Goal: Task Accomplishment & Management: Manage account settings

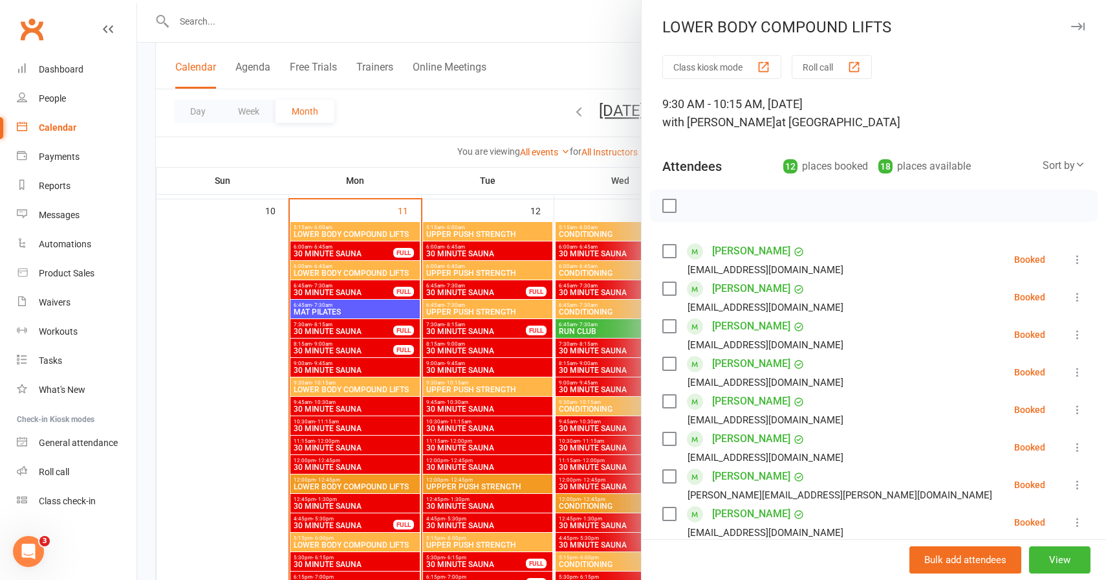
click at [1082, 23] on icon "button" at bounding box center [1078, 27] width 14 height 8
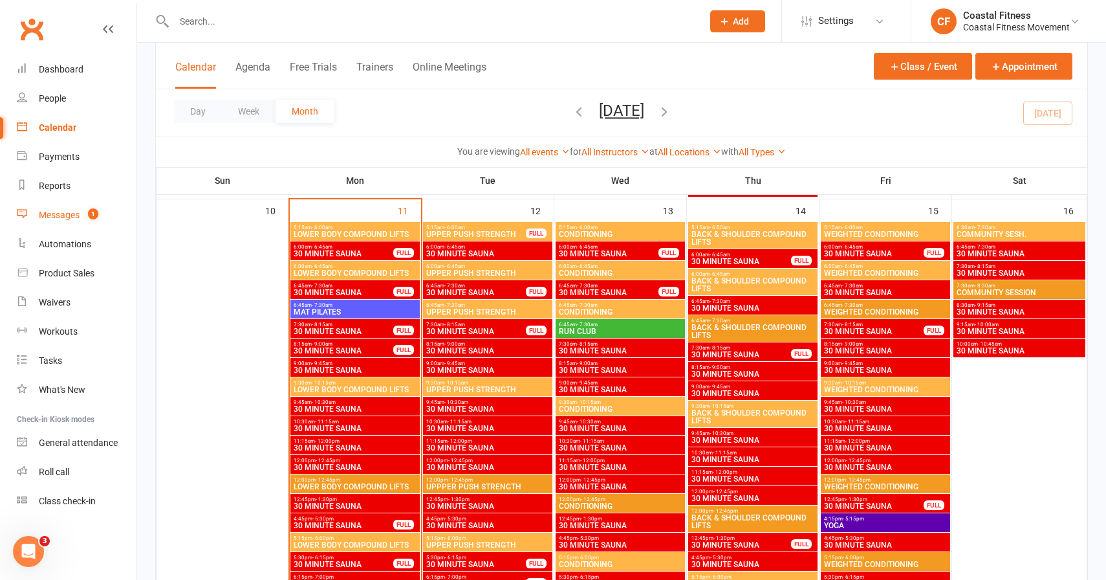
click at [60, 210] on div "Messages" at bounding box center [59, 215] width 41 height 10
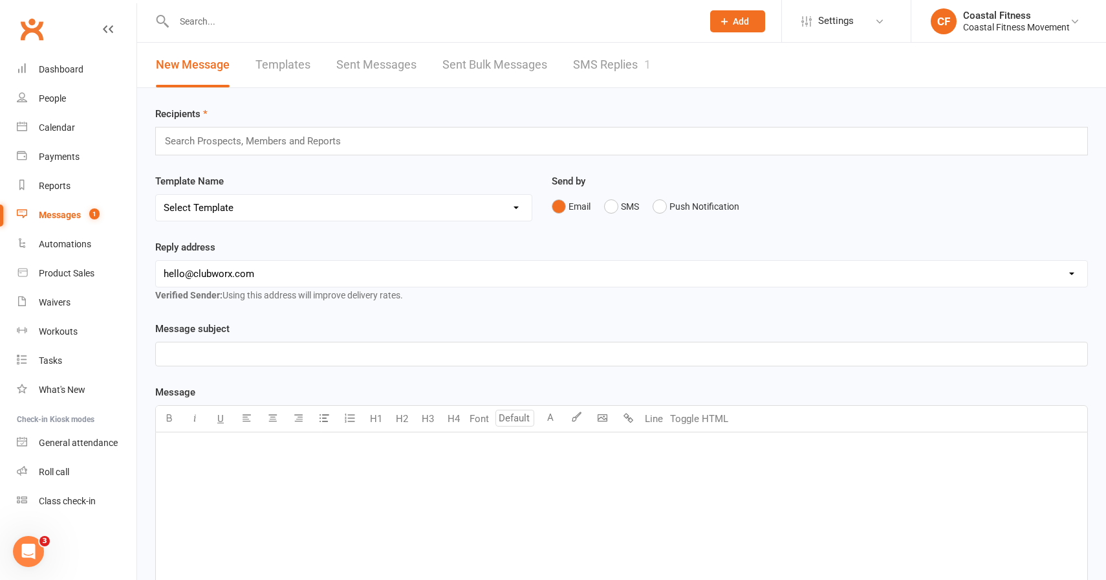
click at [589, 56] on link "SMS Replies 1" at bounding box center [612, 65] width 78 height 45
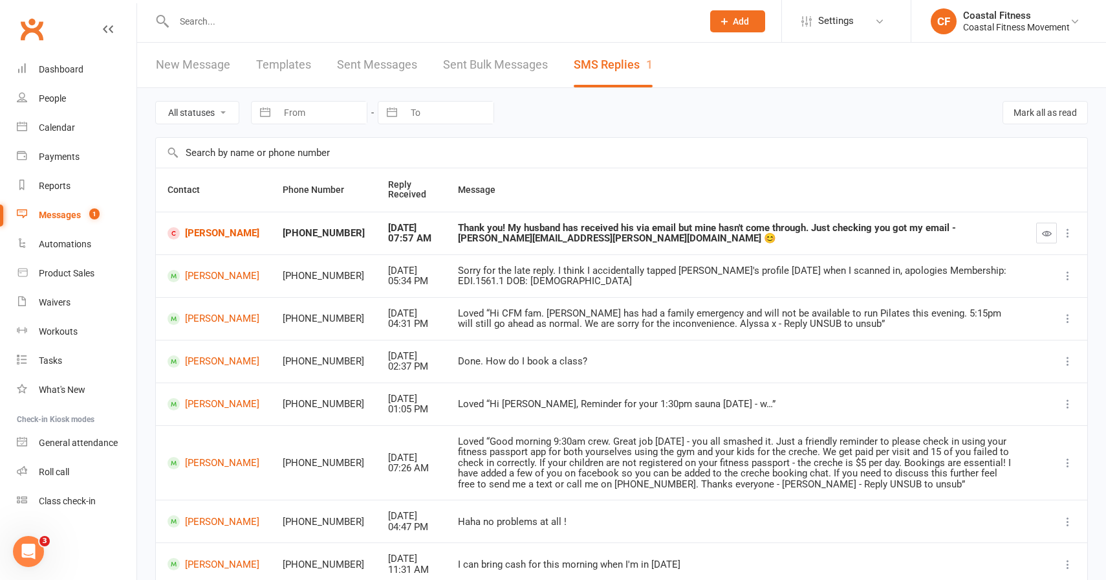
click at [290, 23] on input "text" at bounding box center [431, 21] width 523 height 18
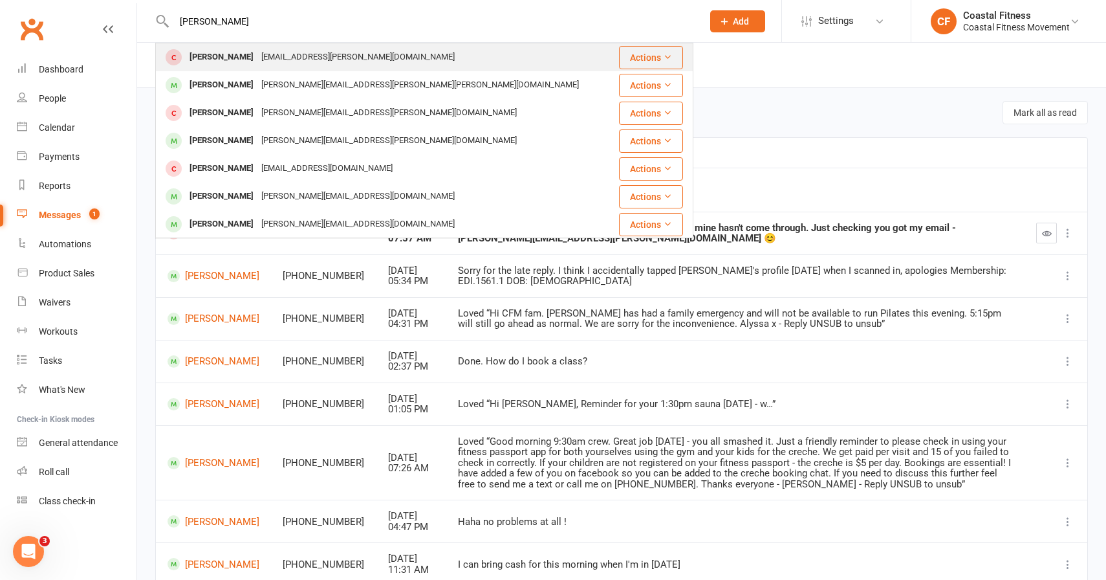
type input "emilie"
click at [234, 54] on div "Emilie Wells" at bounding box center [222, 57] width 72 height 19
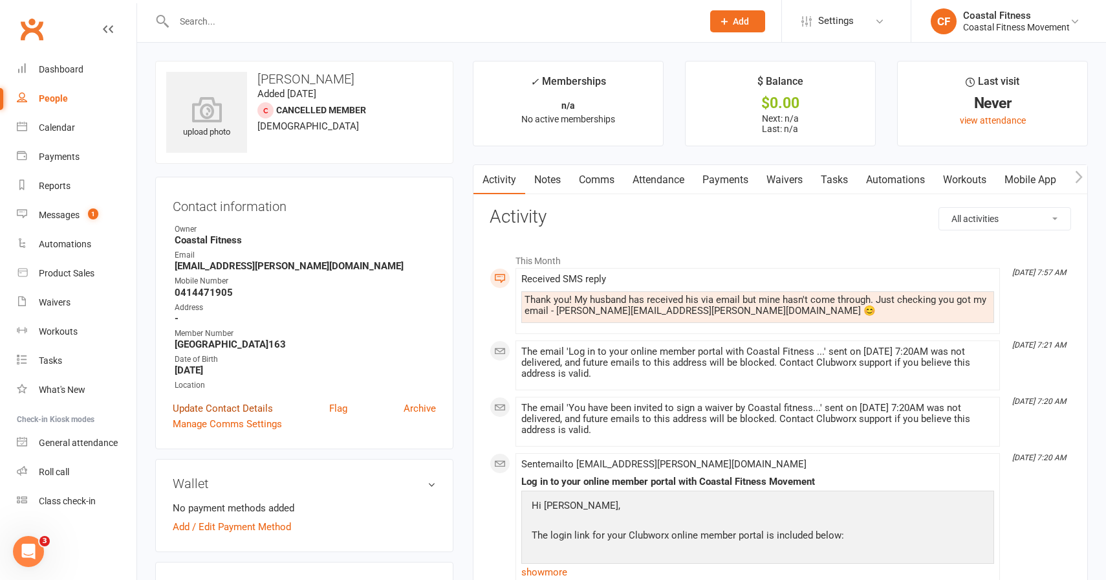
click at [210, 409] on link "Update Contact Details" at bounding box center [223, 408] width 100 height 16
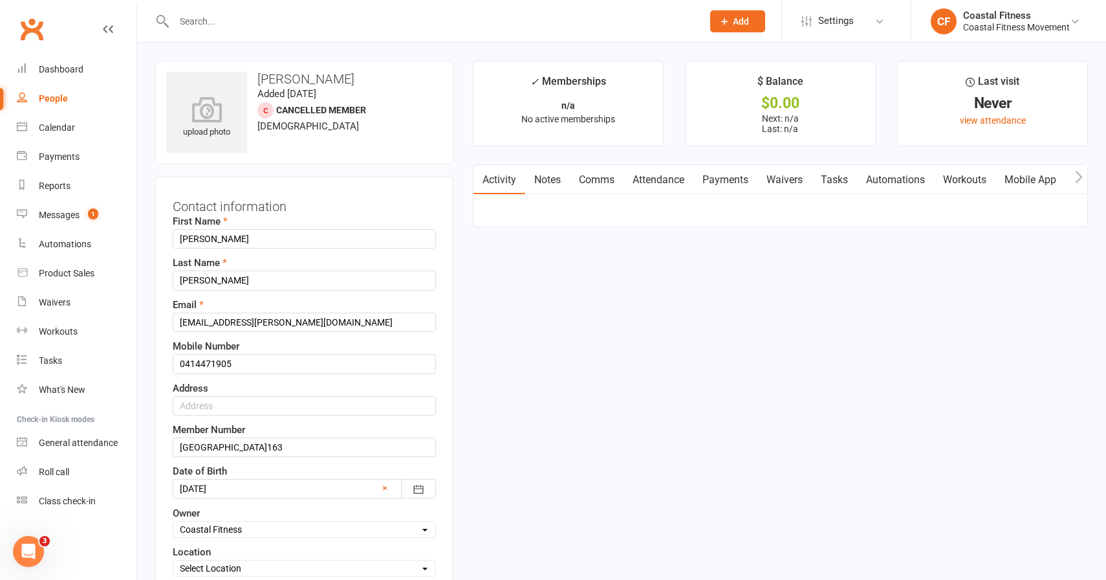
scroll to position [61, 0]
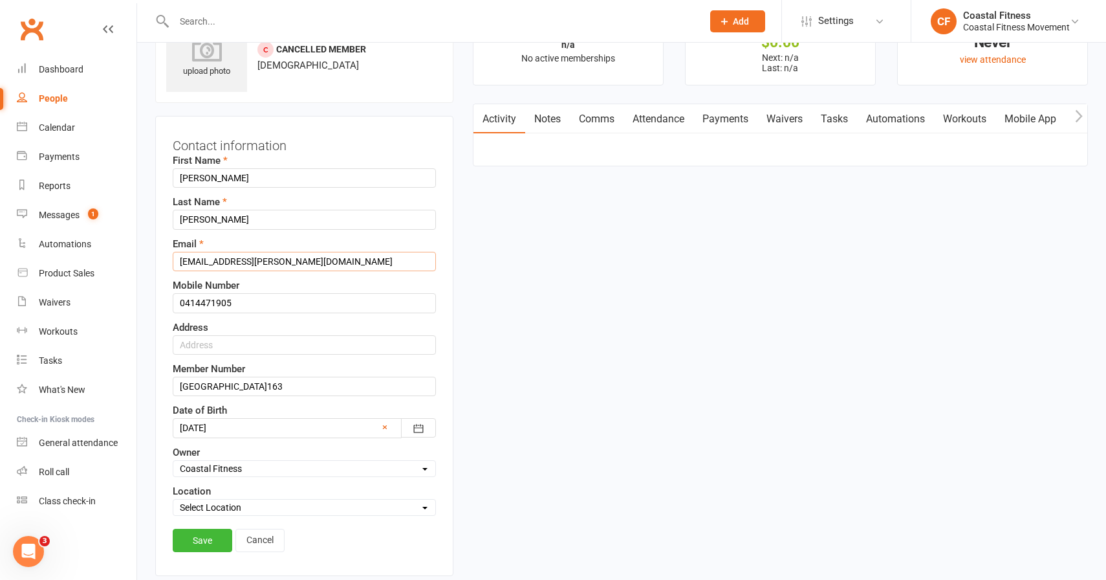
click at [199, 261] on input "emili.r.wells@gmail.com" at bounding box center [304, 261] width 263 height 19
type input "emilie.r.wells@gmail.com"
click at [196, 536] on link "Save" at bounding box center [203, 539] width 60 height 23
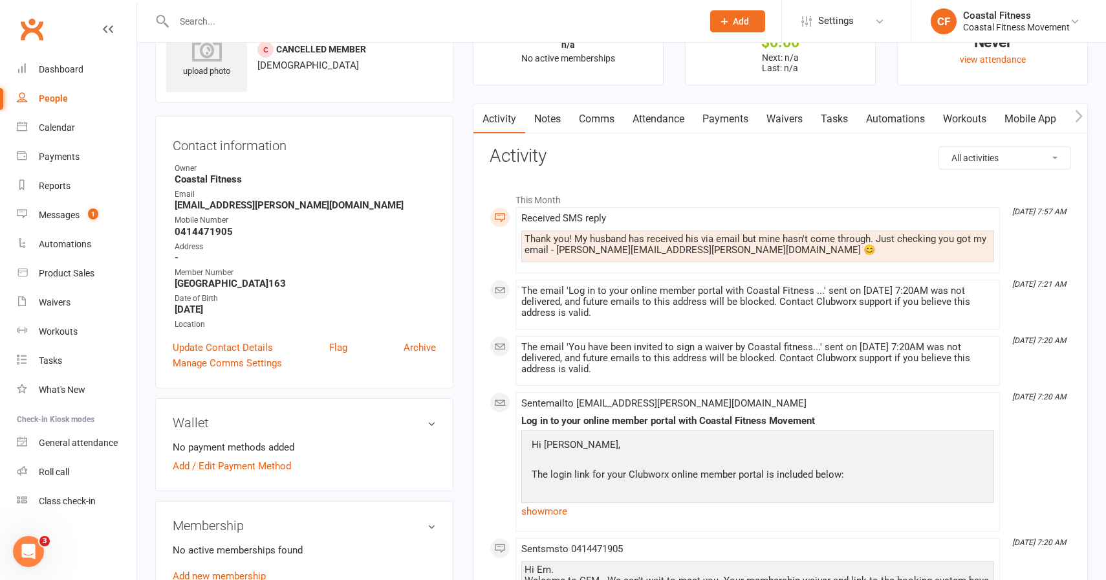
click at [791, 122] on link "Waivers" at bounding box center [784, 119] width 54 height 30
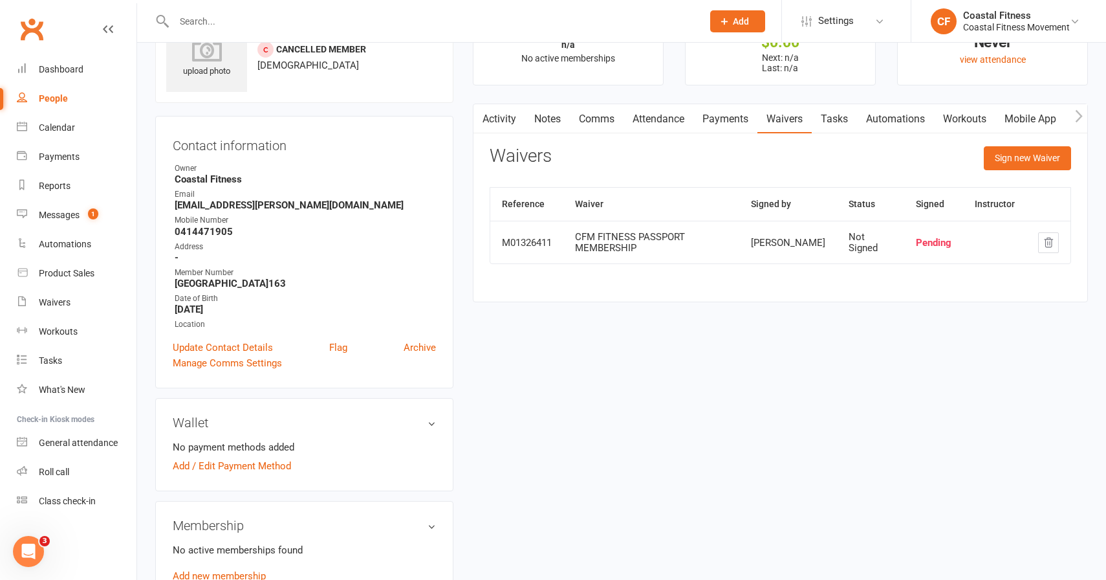
click at [1049, 233] on button "button" at bounding box center [1048, 242] width 21 height 21
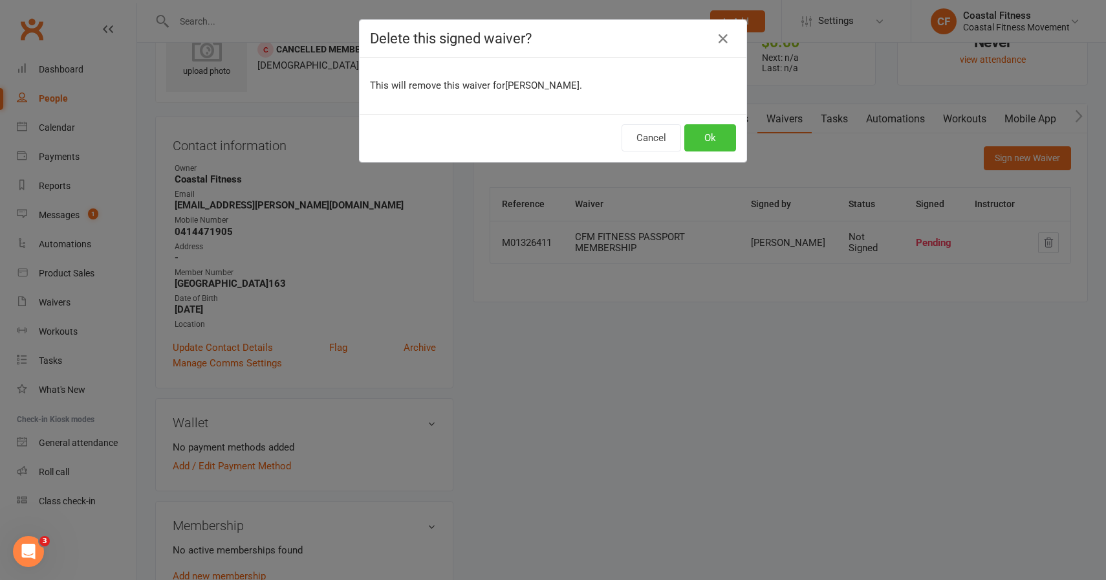
click at [691, 136] on button "Ok" at bounding box center [710, 137] width 52 height 27
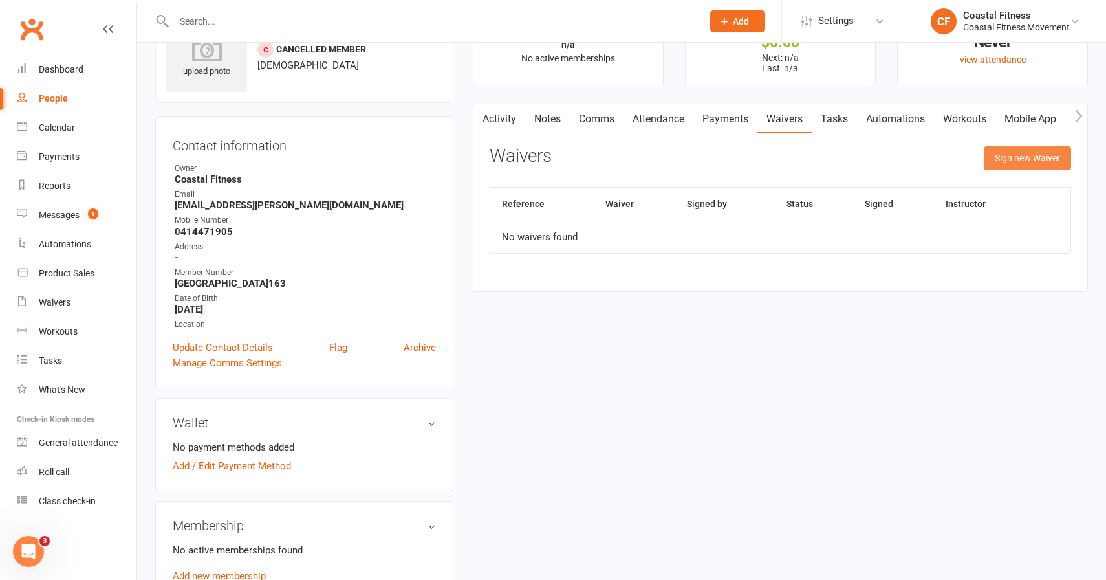
click at [1036, 156] on button "Sign new Waiver" at bounding box center [1027, 157] width 87 height 23
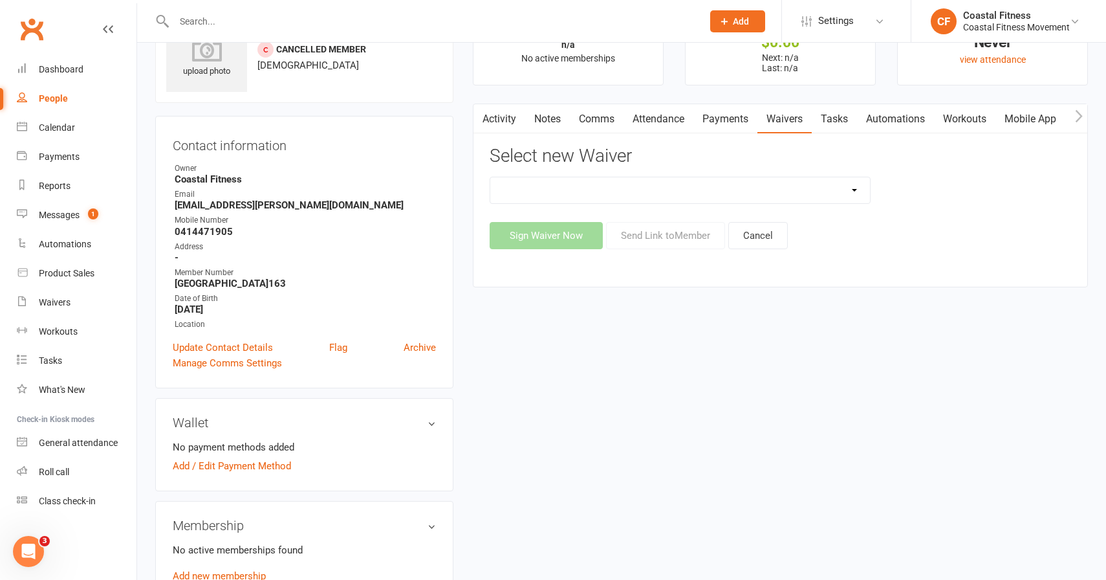
click at [536, 192] on select "5 x SAUNA PASS 7 DAY CASUAL PASS 7 DAY FREE TRIAL BRING A FRIEND FOR FREE BRONZ…" at bounding box center [680, 190] width 380 height 26
select select "11072"
click at [636, 243] on button "Send Link to Member" at bounding box center [665, 235] width 119 height 27
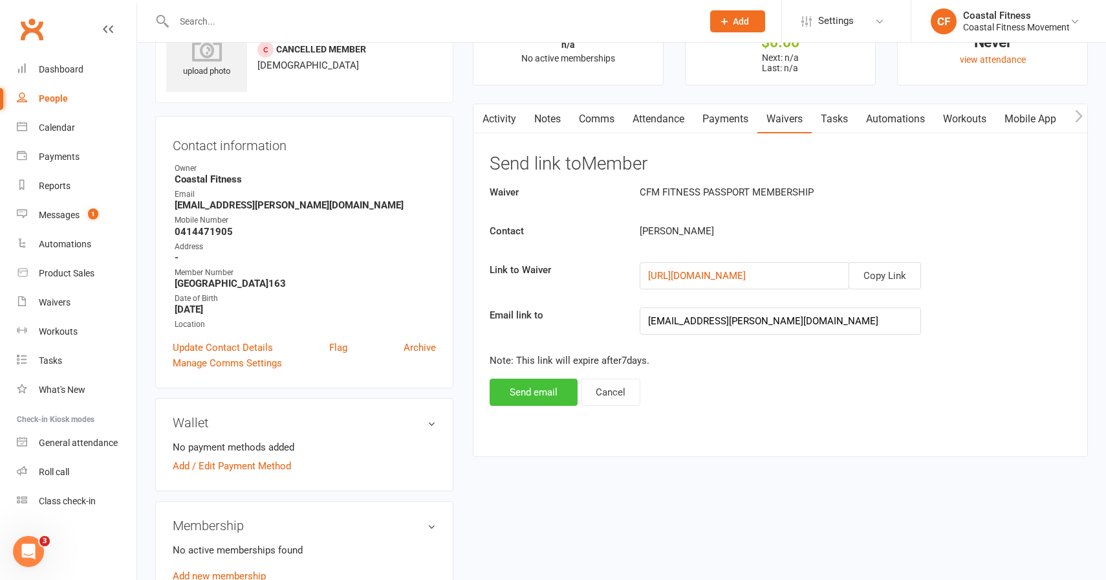
click at [536, 393] on button "Send email" at bounding box center [534, 391] width 88 height 27
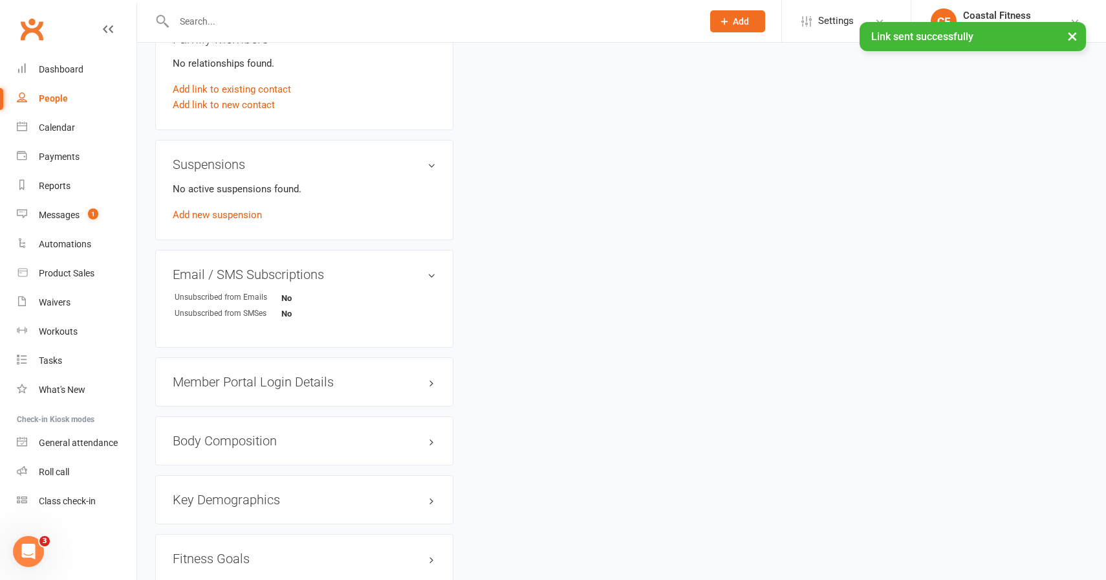
scroll to position [669, 0]
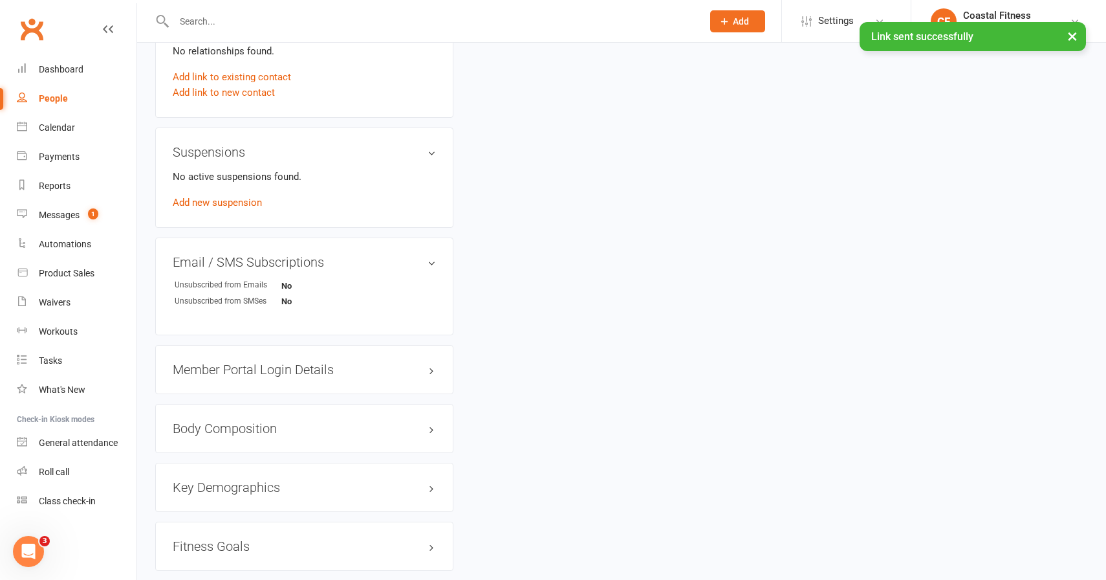
click at [250, 377] on div "Member Portal Login Details" at bounding box center [304, 369] width 298 height 49
click at [248, 364] on h3 "Member Portal Login Details" at bounding box center [304, 369] width 263 height 14
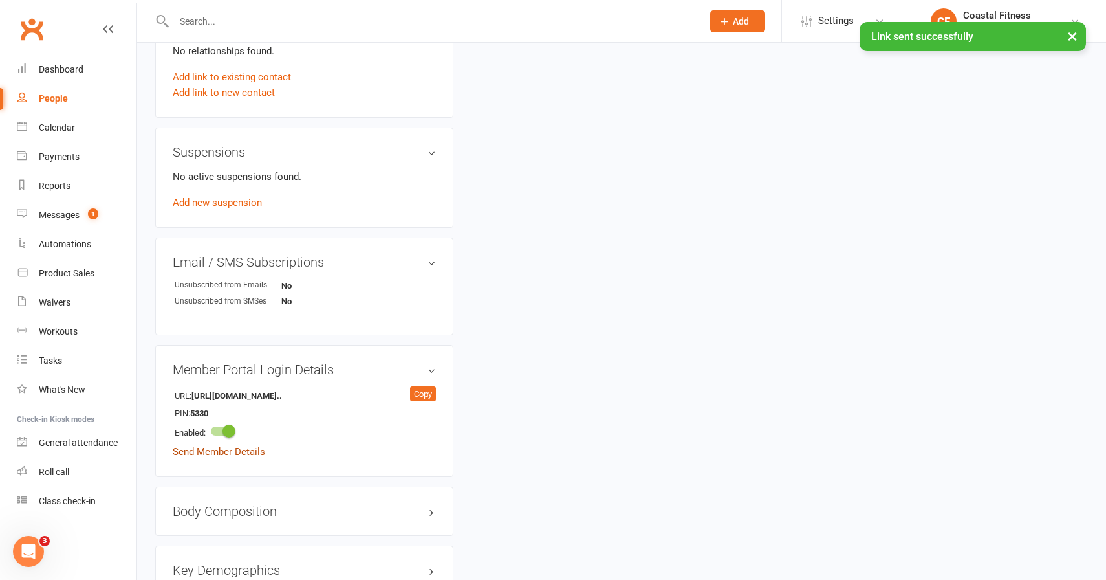
click at [241, 454] on link "Send Member Details" at bounding box center [219, 452] width 92 height 12
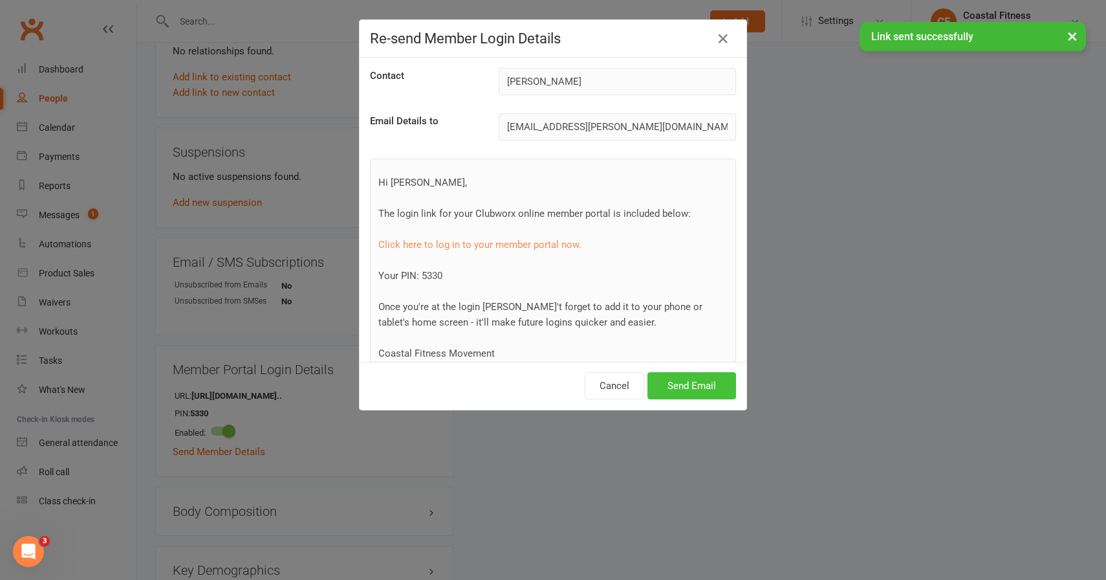
click at [702, 384] on button "Send Email" at bounding box center [691, 385] width 89 height 27
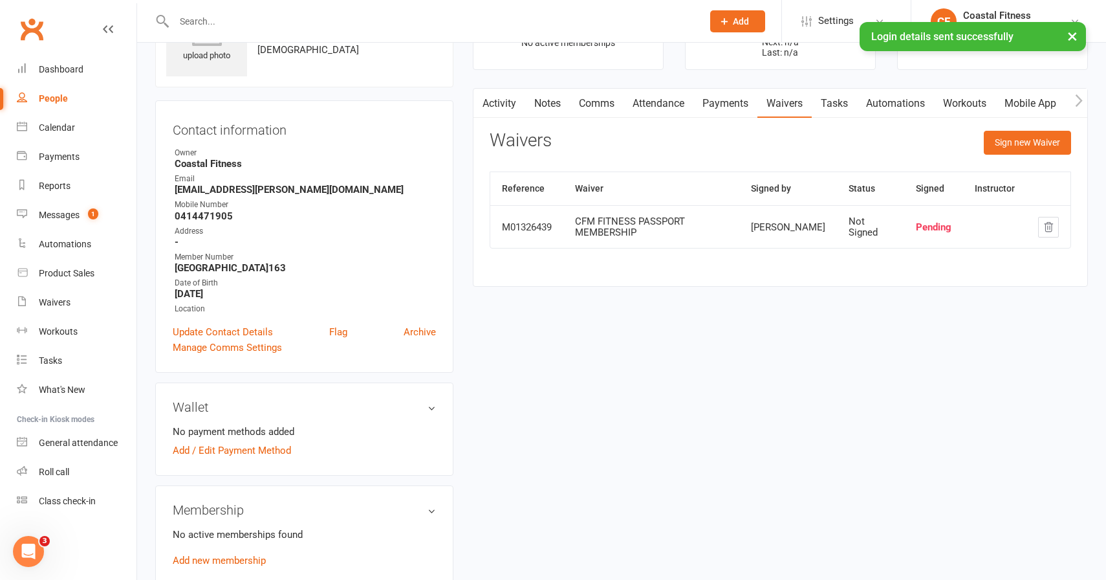
scroll to position [0, 0]
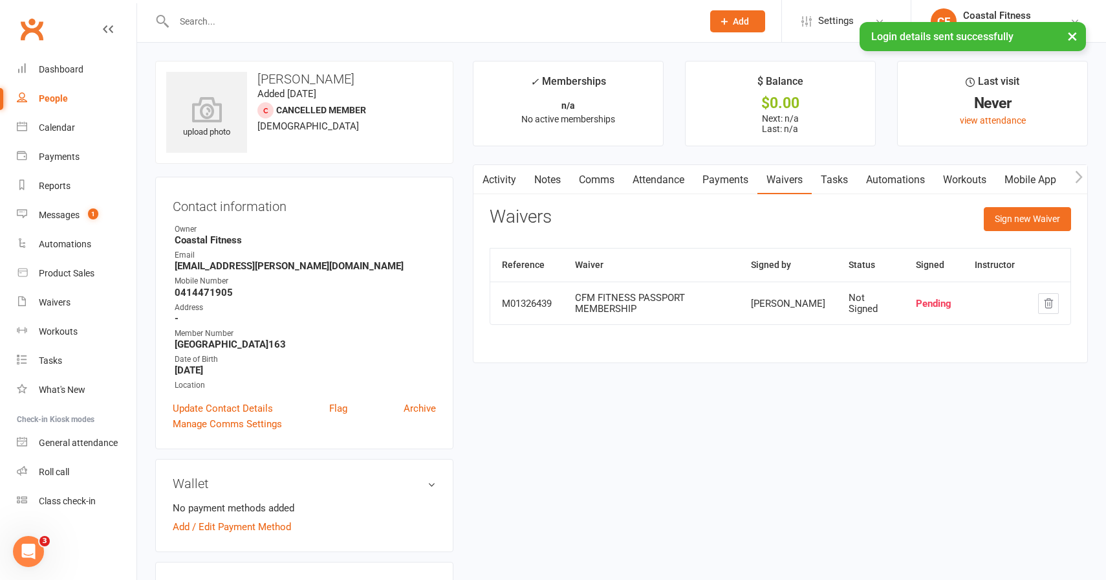
click at [509, 180] on link "Activity" at bounding box center [499, 180] width 52 height 30
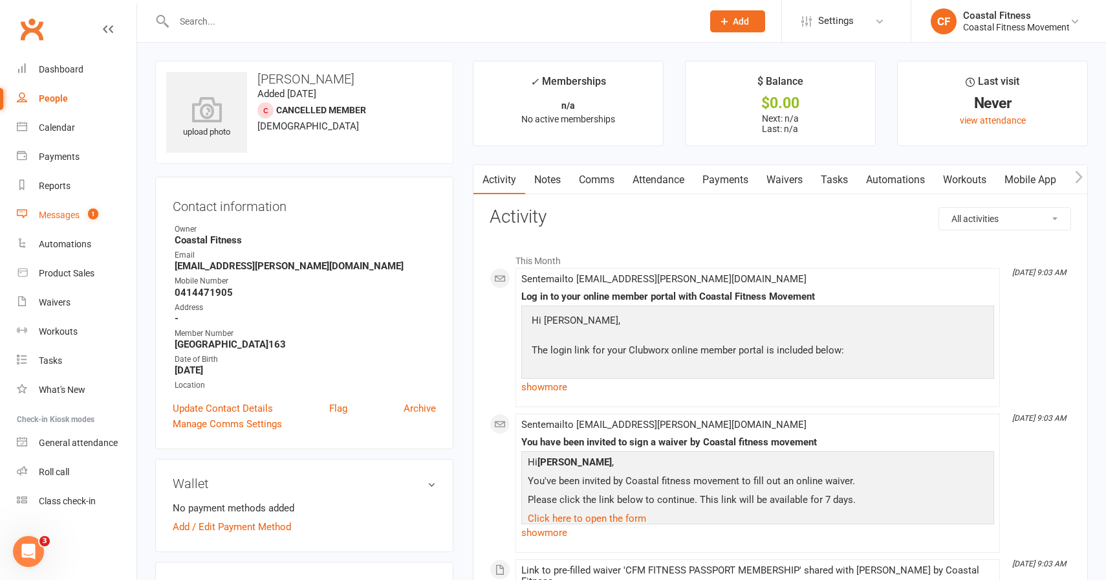
click at [54, 216] on div "Messages" at bounding box center [59, 215] width 41 height 10
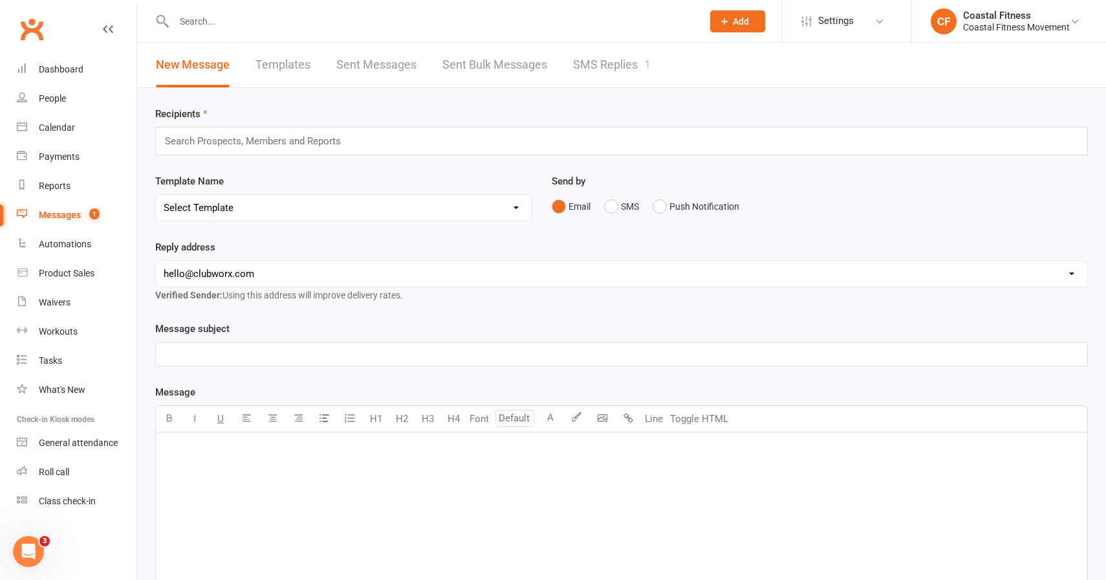
click at [578, 69] on link "SMS Replies 1" at bounding box center [612, 65] width 78 height 45
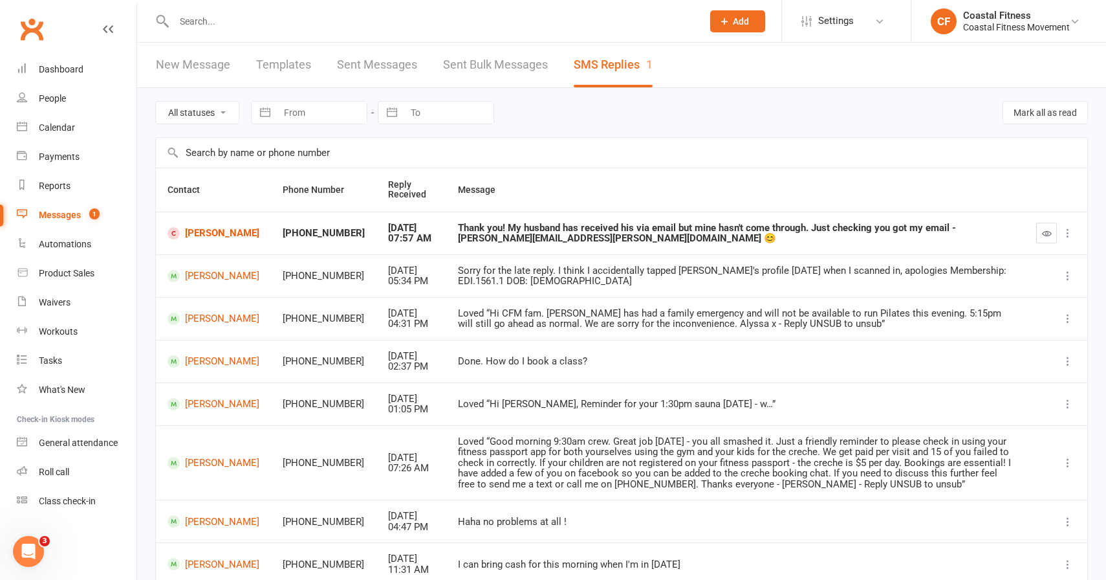
click at [1065, 231] on icon at bounding box center [1067, 232] width 13 height 13
click at [959, 224] on div "Thank you! My husband has received his via email but mine hasn't come through. …" at bounding box center [735, 233] width 555 height 21
click at [644, 275] on div "Sorry for the late reply. I think I accidentally tapped Claire's profile yester…" at bounding box center [735, 275] width 555 height 21
drag, startPoint x: 941, startPoint y: 268, endPoint x: 1015, endPoint y: 279, distance: 75.2
click at [1015, 279] on td "Sorry for the late reply. I think I accidentally tapped Claire's profile yester…" at bounding box center [735, 275] width 578 height 43
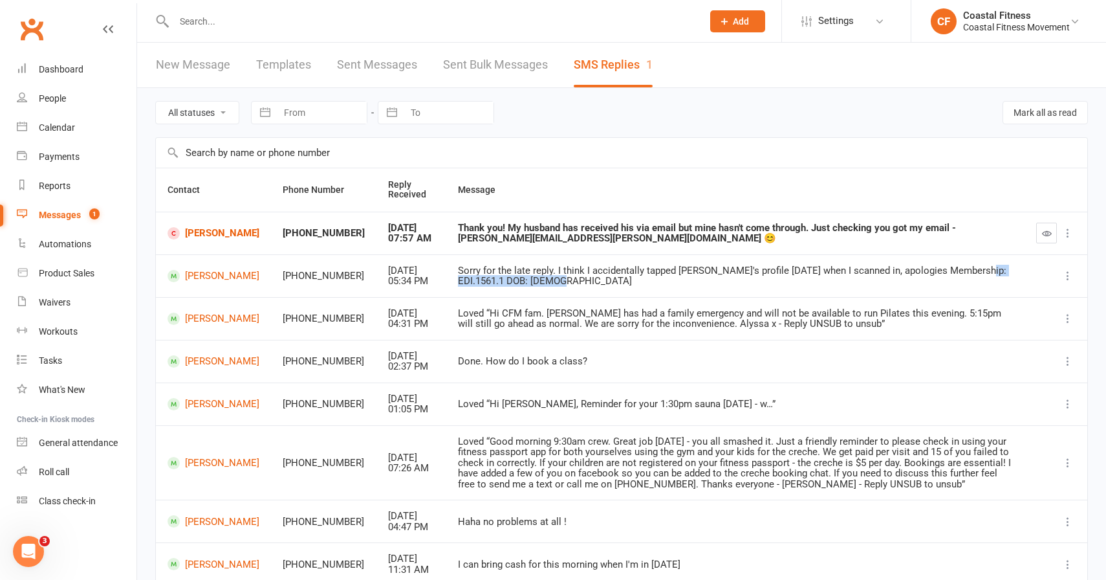
copy div "EDI.1561.1 DOB: 31/05/1995"
click at [941, 270] on div "Sorry for the late reply. I think I accidentally tapped Claire's profile yester…" at bounding box center [735, 275] width 555 height 21
drag, startPoint x: 941, startPoint y: 270, endPoint x: 981, endPoint y: 272, distance: 39.5
click at [981, 272] on div "Sorry for the late reply. I think I accidentally tapped Claire's profile yester…" at bounding box center [735, 275] width 555 height 21
click at [201, 279] on link "Matt Mahony" at bounding box center [214, 276] width 92 height 12
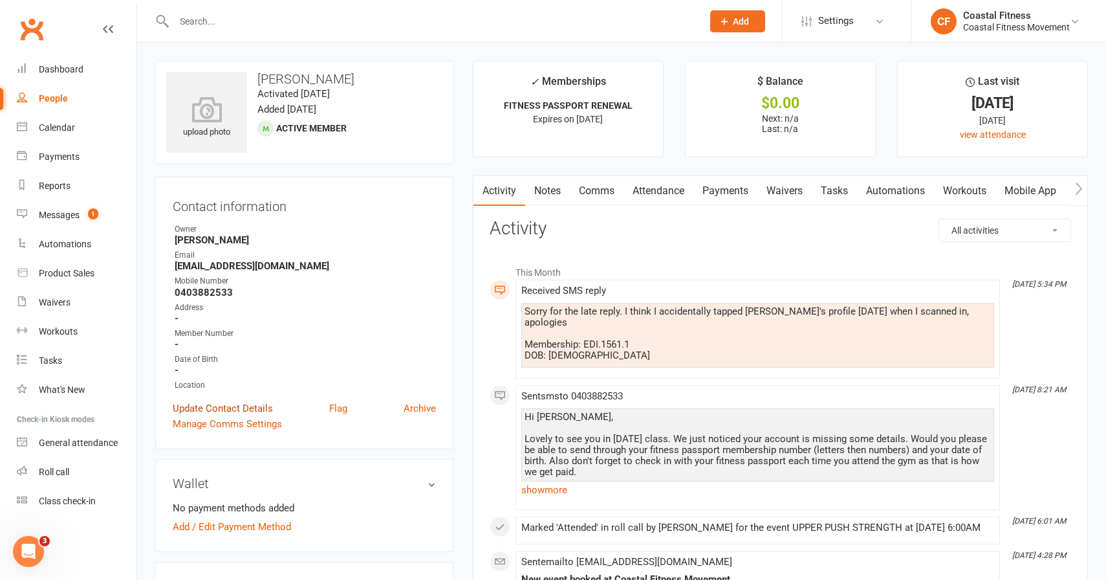
click at [187, 407] on link "Update Contact Details" at bounding box center [223, 408] width 100 height 16
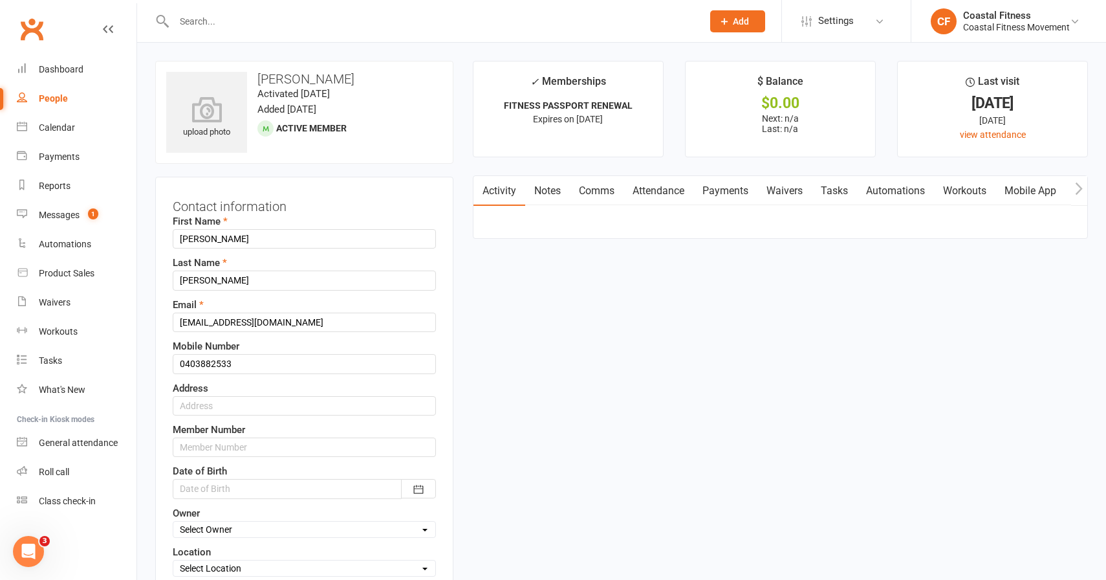
scroll to position [61, 0]
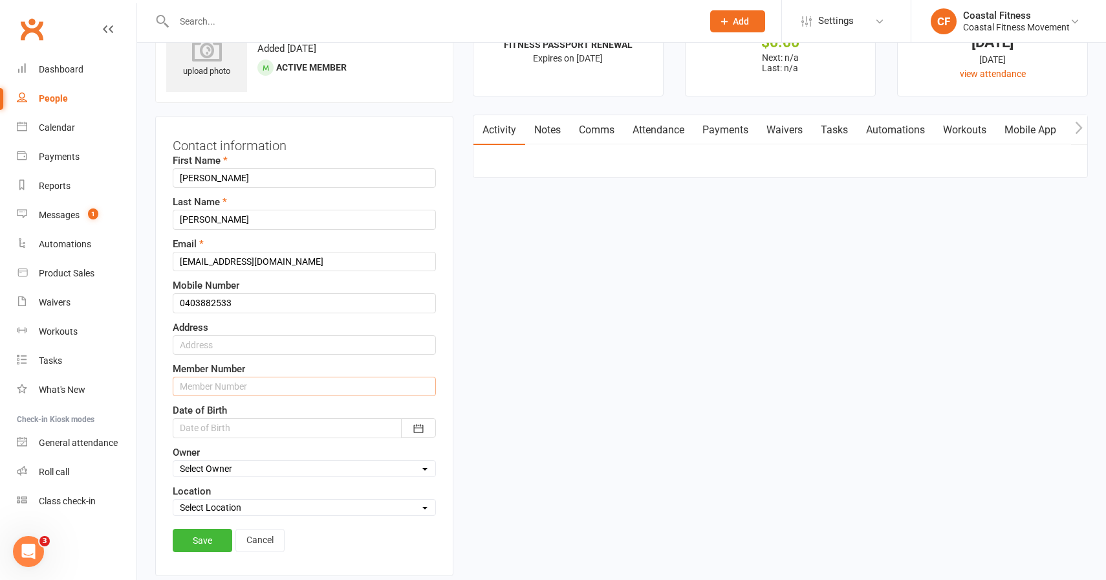
click at [206, 382] on input "text" at bounding box center [304, 385] width 263 height 19
paste input "EDI.1561.1"
type input "EDI.1561.1"
click at [194, 426] on div at bounding box center [304, 427] width 263 height 19
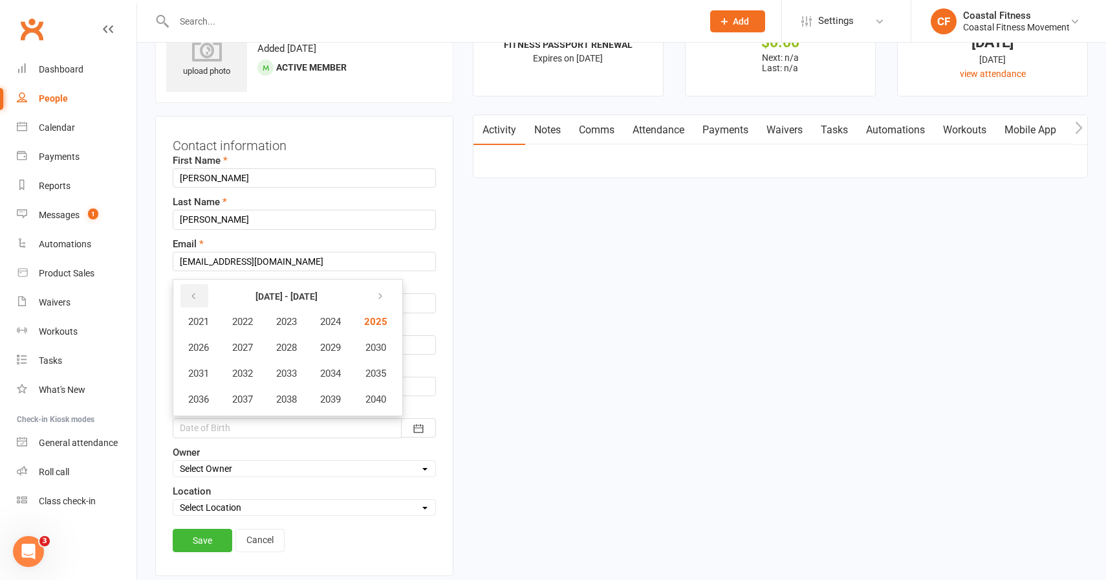
click at [196, 293] on icon "button" at bounding box center [193, 296] width 9 height 10
click at [382, 291] on icon "button" at bounding box center [377, 296] width 9 height 10
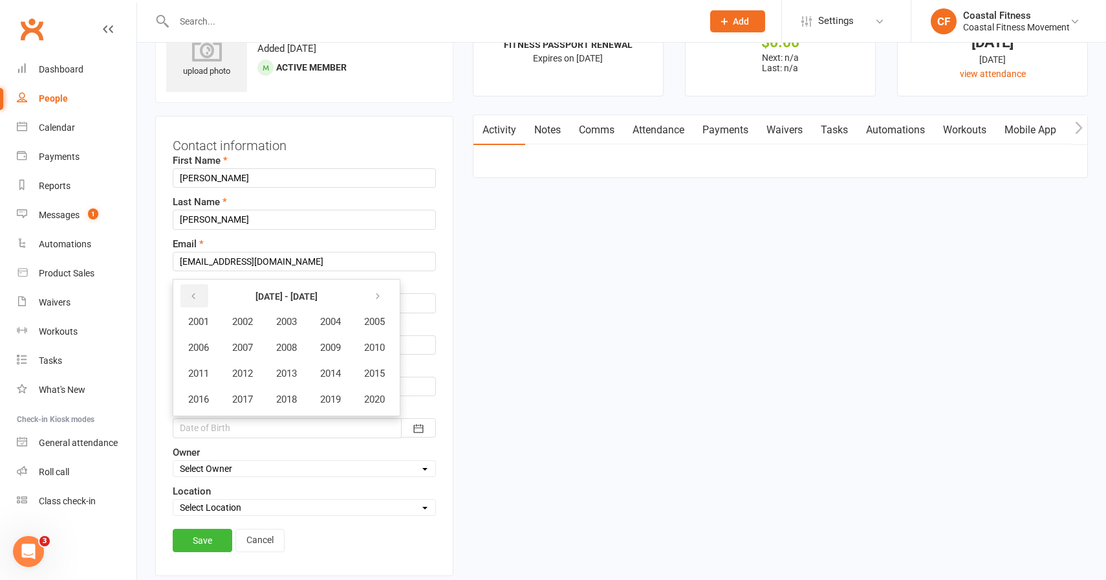
click at [198, 293] on button "button" at bounding box center [194, 295] width 28 height 23
click at [380, 377] on span "1995" at bounding box center [374, 373] width 21 height 12
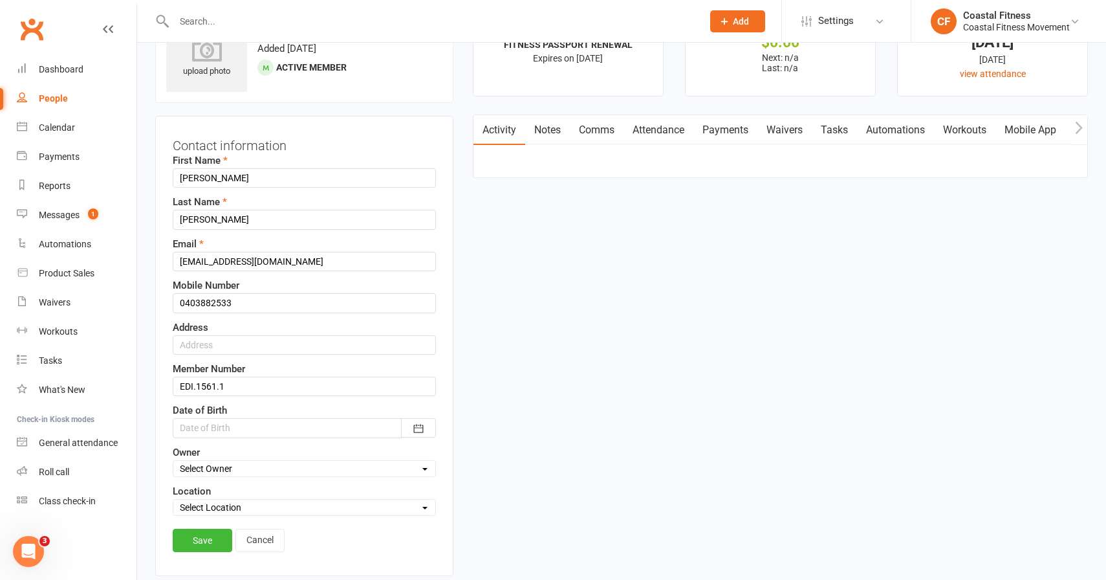
click at [195, 427] on div at bounding box center [304, 427] width 263 height 19
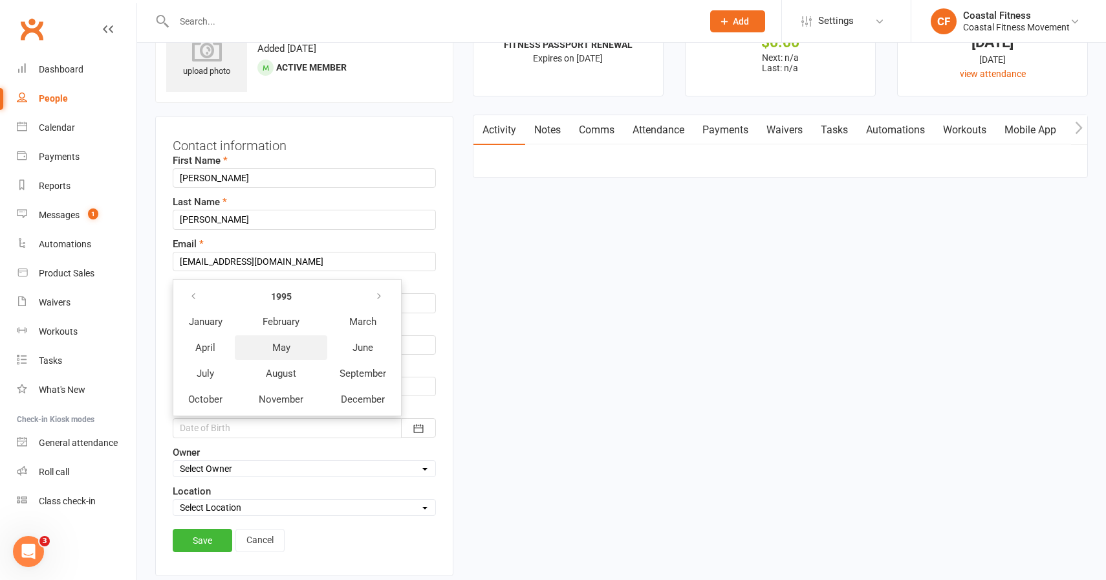
click at [282, 345] on span "May" at bounding box center [281, 348] width 18 height 12
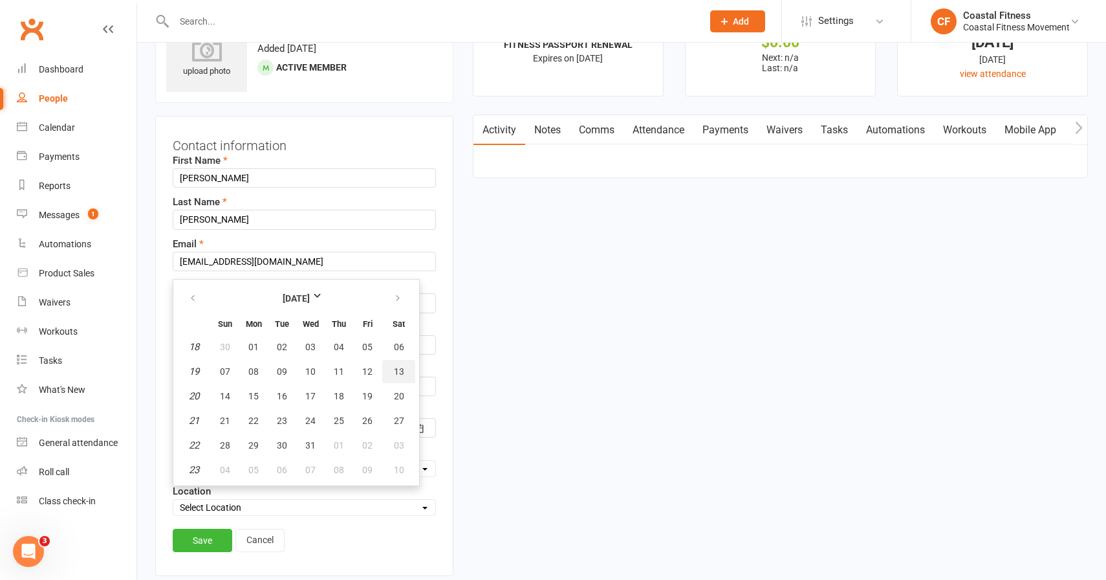
click at [397, 372] on span "13" at bounding box center [399, 371] width 10 height 10
type input "13 May 1995"
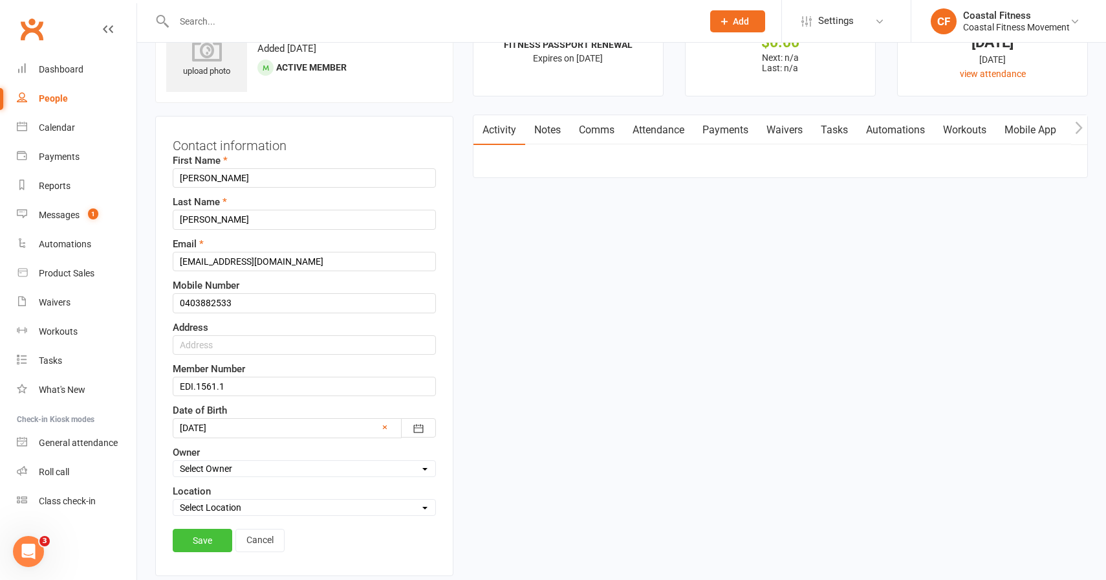
click at [179, 541] on link "Save" at bounding box center [203, 539] width 60 height 23
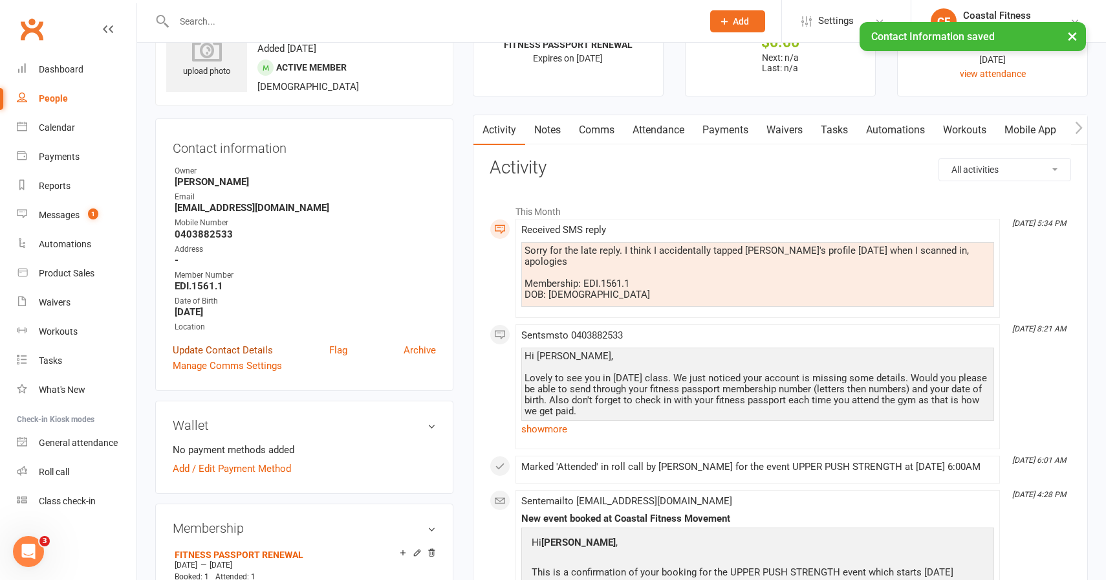
click at [225, 349] on link "Update Contact Details" at bounding box center [223, 350] width 100 height 16
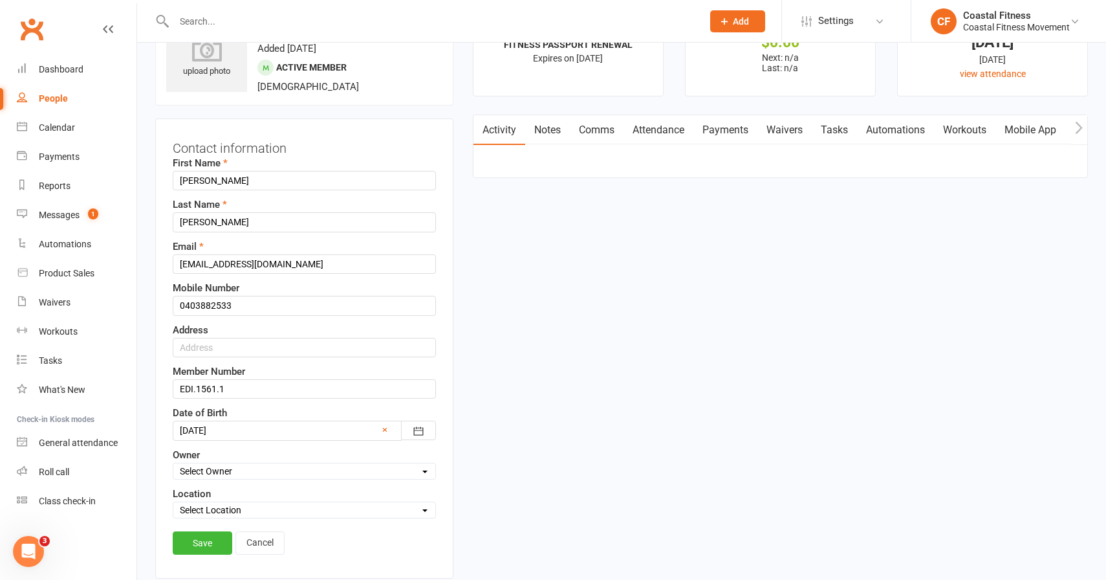
click at [190, 430] on div at bounding box center [304, 429] width 263 height 19
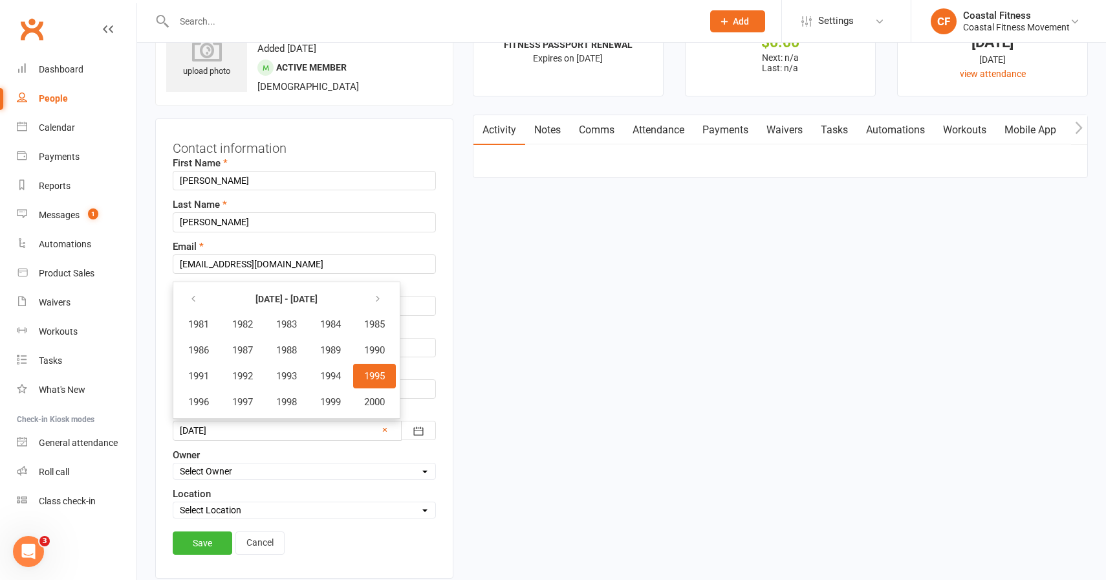
click at [373, 375] on span "1995" at bounding box center [374, 376] width 21 height 12
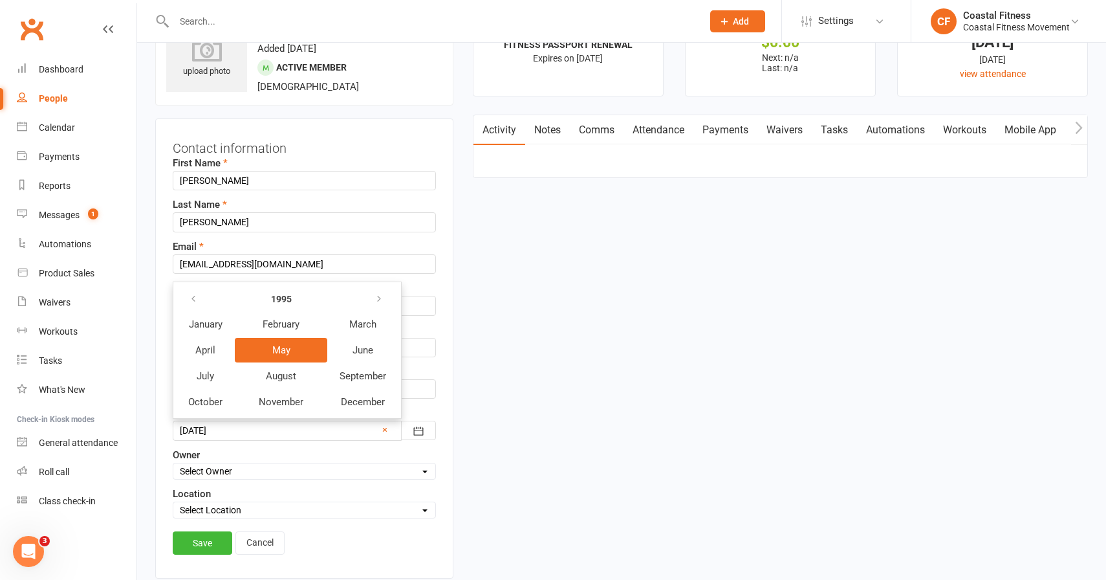
click at [270, 347] on button "May" at bounding box center [281, 350] width 92 height 25
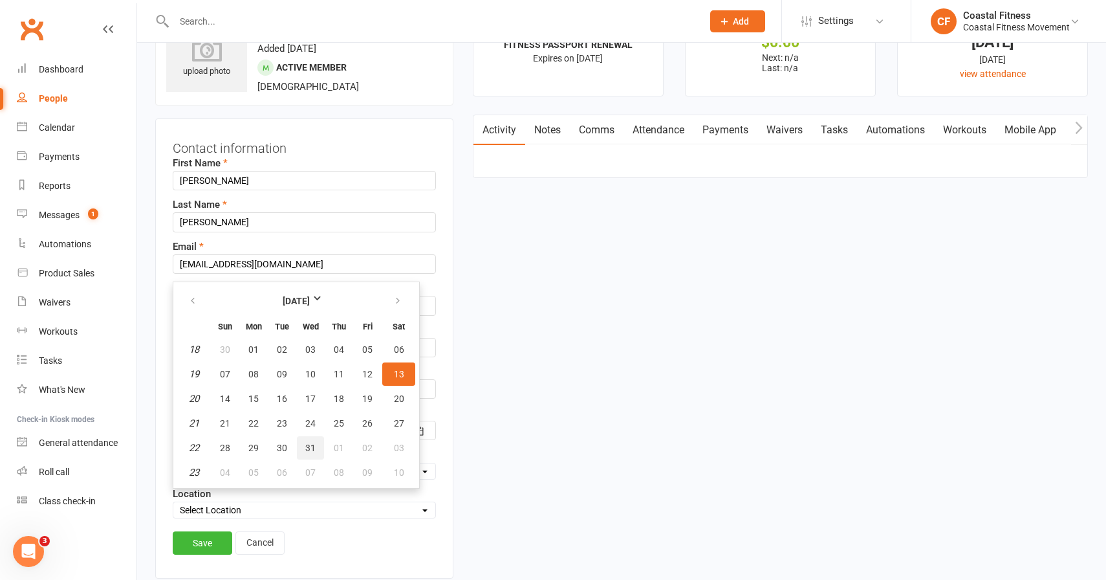
click at [310, 443] on span "31" at bounding box center [310, 447] width 10 height 10
type input "31 May 1995"
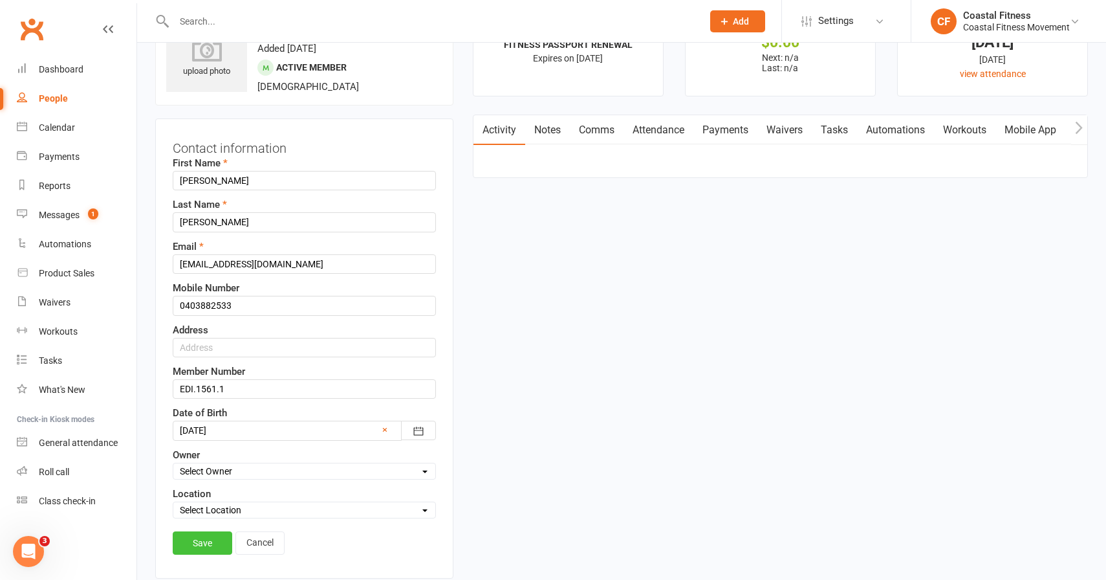
click at [205, 539] on link "Save" at bounding box center [203, 542] width 60 height 23
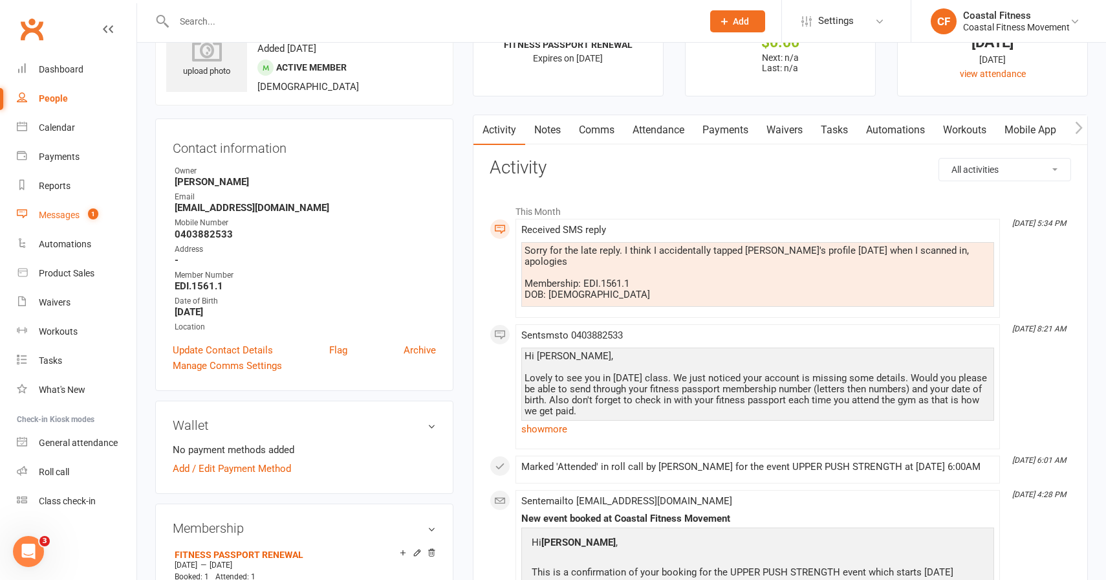
click at [65, 213] on div "Messages" at bounding box center [59, 215] width 41 height 10
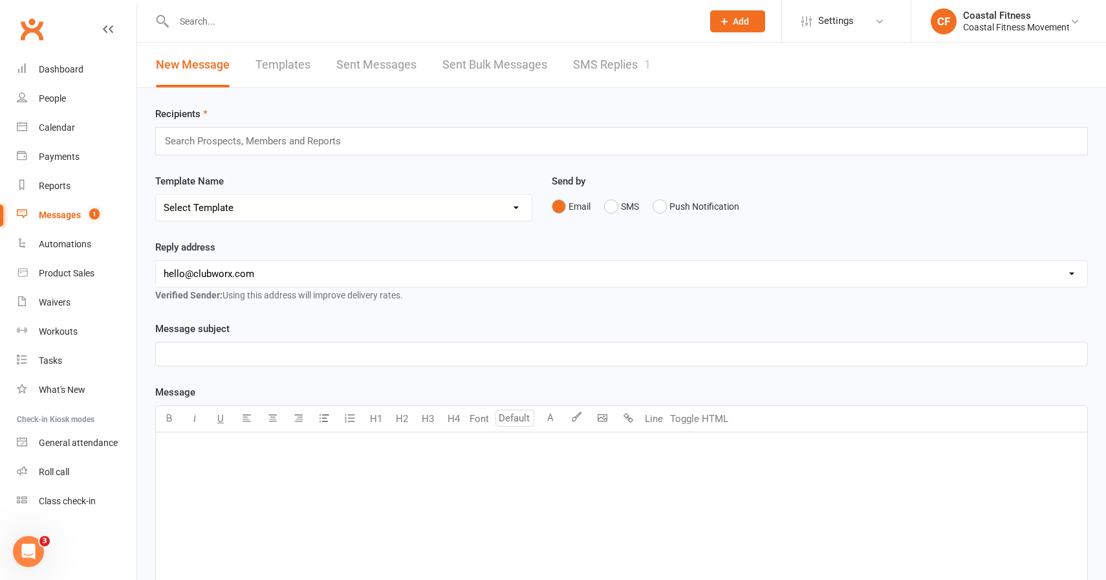
click at [606, 67] on link "SMS Replies 1" at bounding box center [612, 65] width 78 height 45
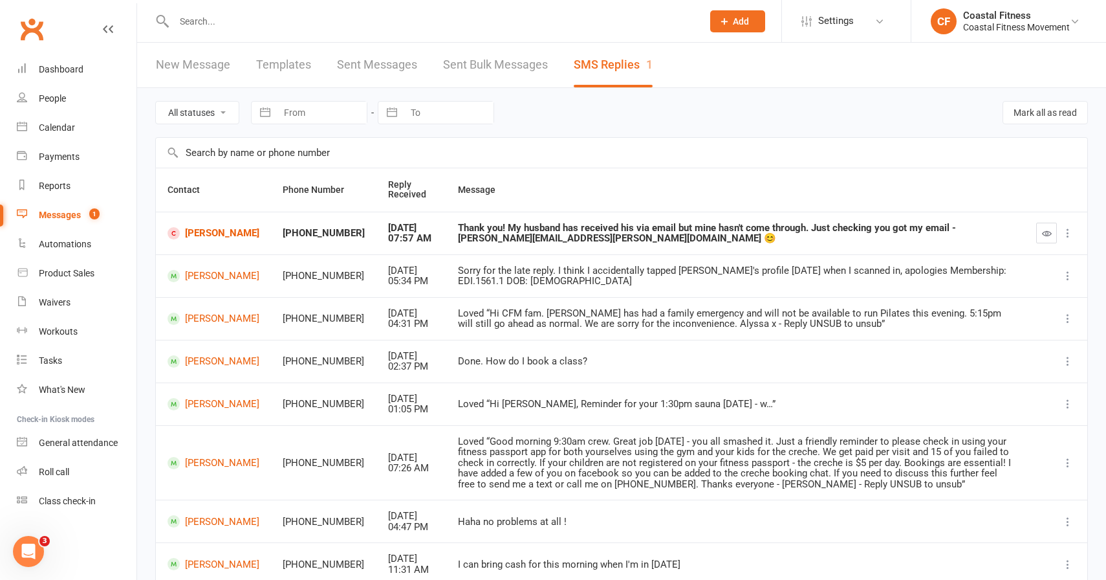
click at [499, 233] on div "Thank you! My husband has received his via email but mine hasn't come through. …" at bounding box center [735, 233] width 555 height 21
click at [193, 239] on link "Emilie Wells" at bounding box center [214, 233] width 92 height 12
click at [1059, 228] on div at bounding box center [1055, 233] width 39 height 21
click at [1052, 228] on button "button" at bounding box center [1046, 233] width 21 height 21
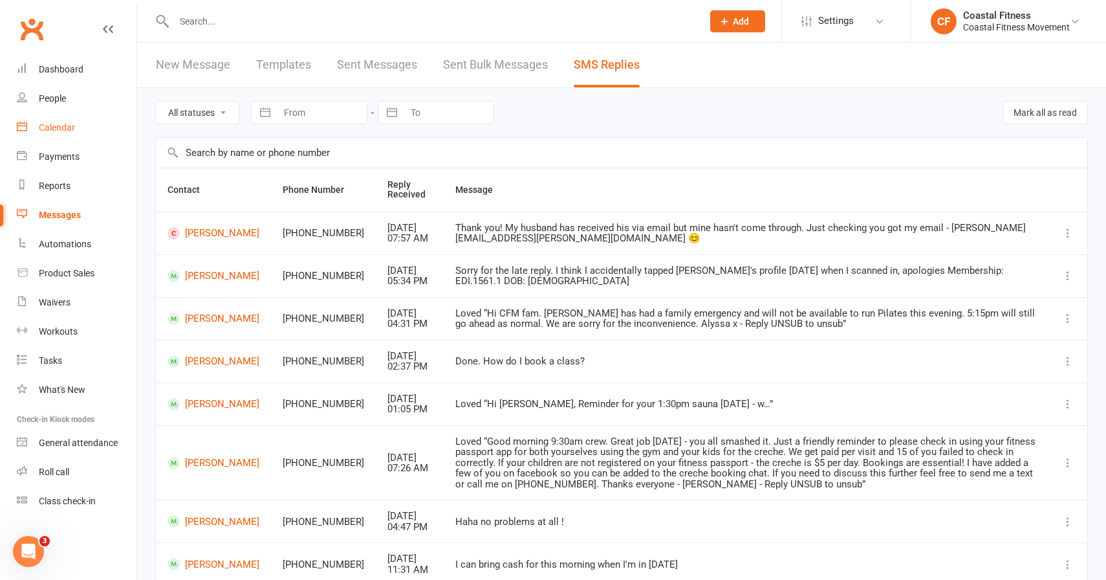
click at [63, 127] on div "Calendar" at bounding box center [57, 127] width 36 height 10
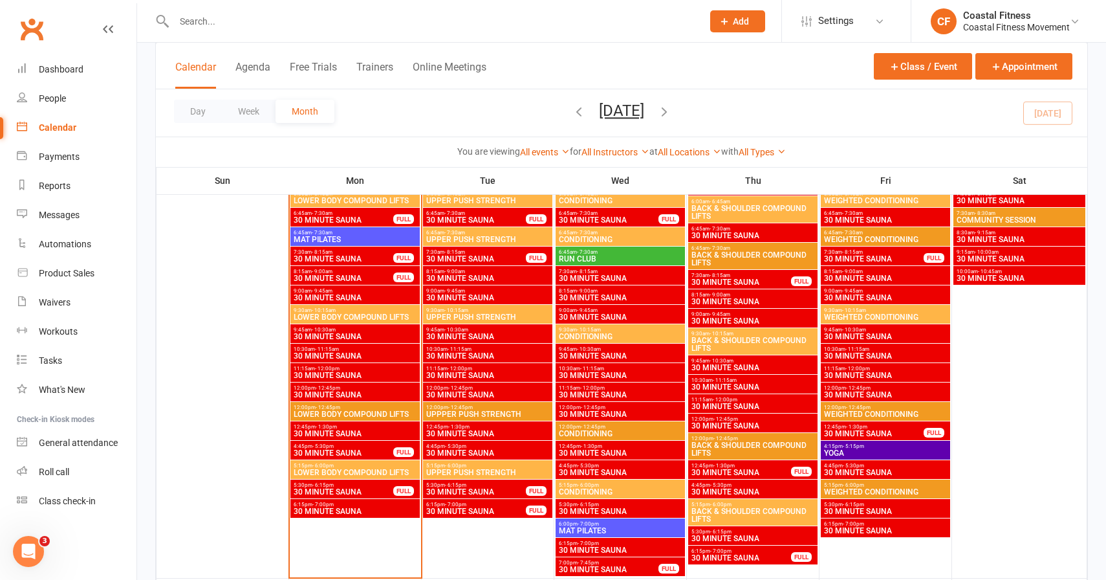
scroll to position [1027, 0]
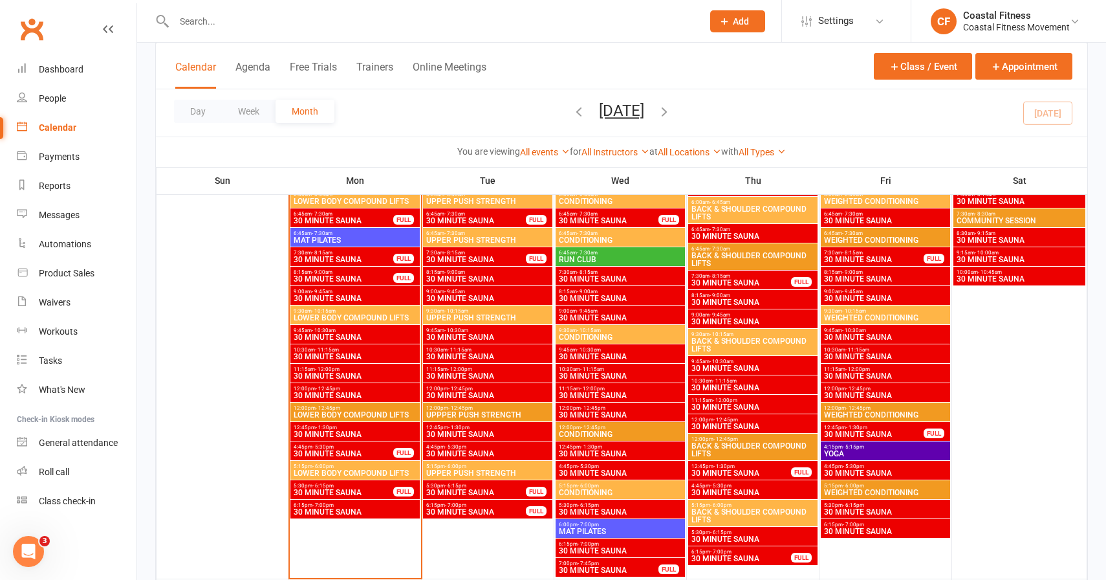
click at [314, 310] on span "- 10:15am" at bounding box center [324, 311] width 24 height 6
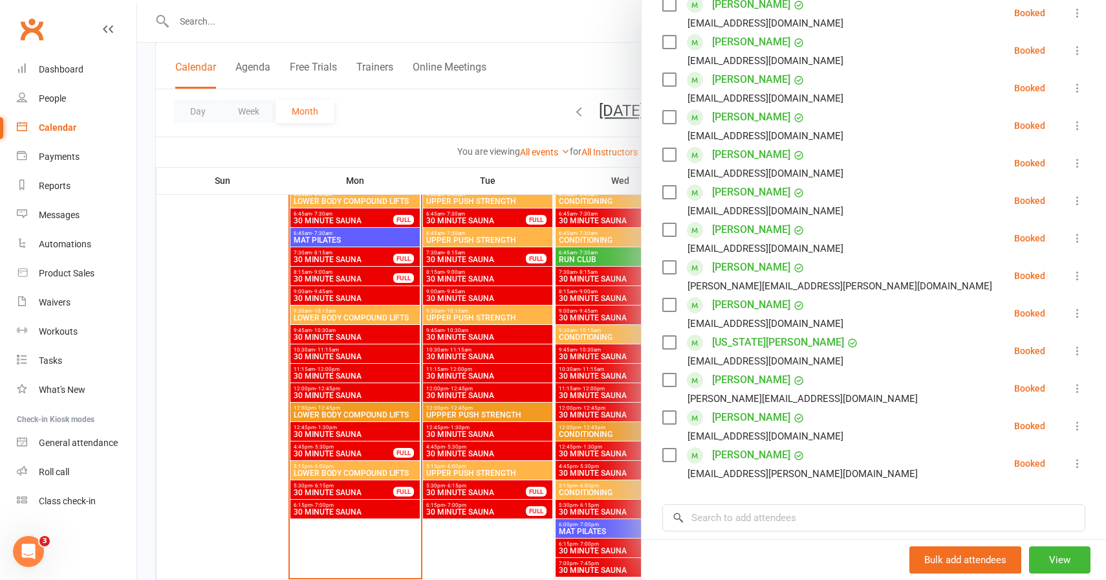
scroll to position [247, 0]
click at [1076, 315] on icon at bounding box center [1077, 312] width 13 height 13
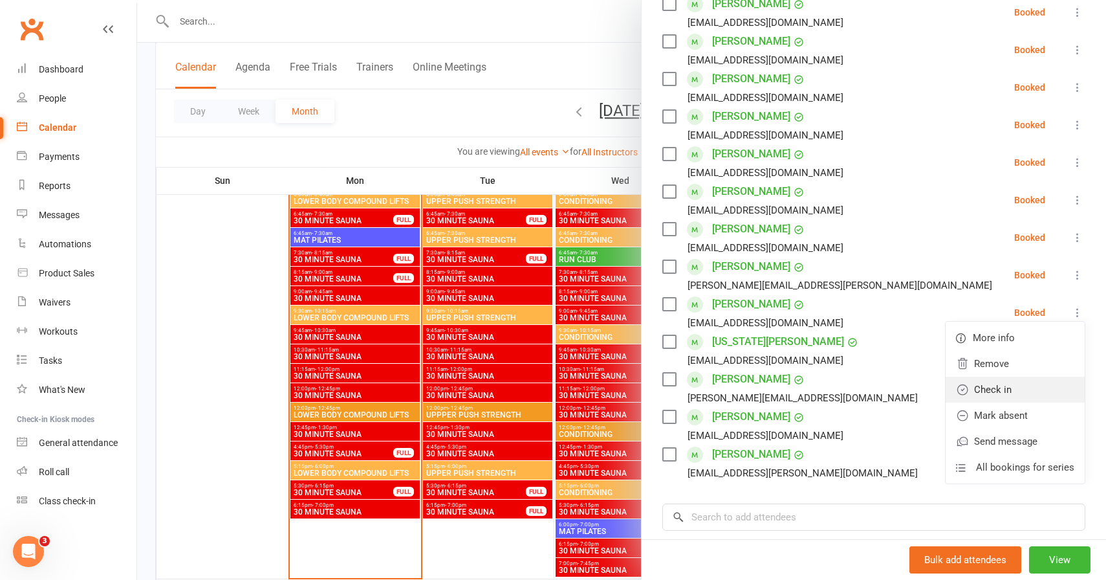
click at [999, 389] on link "Check in" at bounding box center [1015, 389] width 139 height 26
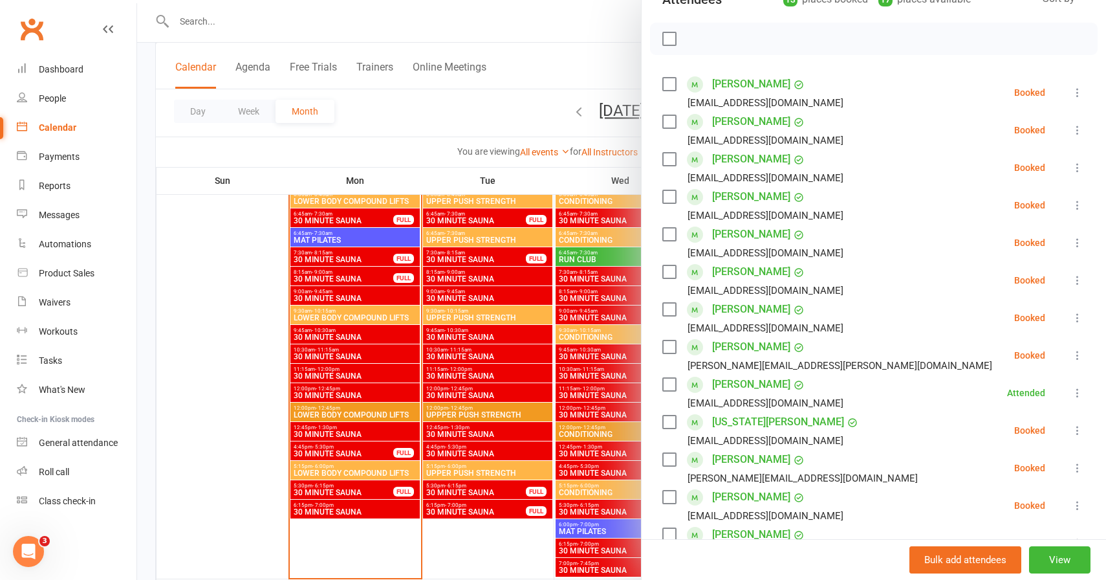
scroll to position [158, 0]
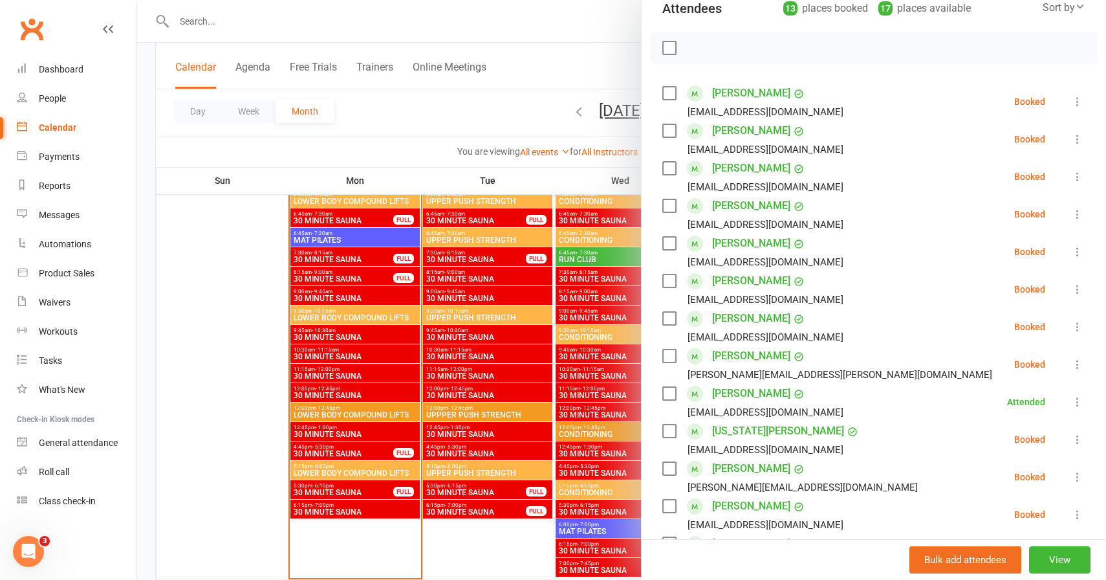
click at [332, 21] on div at bounding box center [621, 290] width 969 height 580
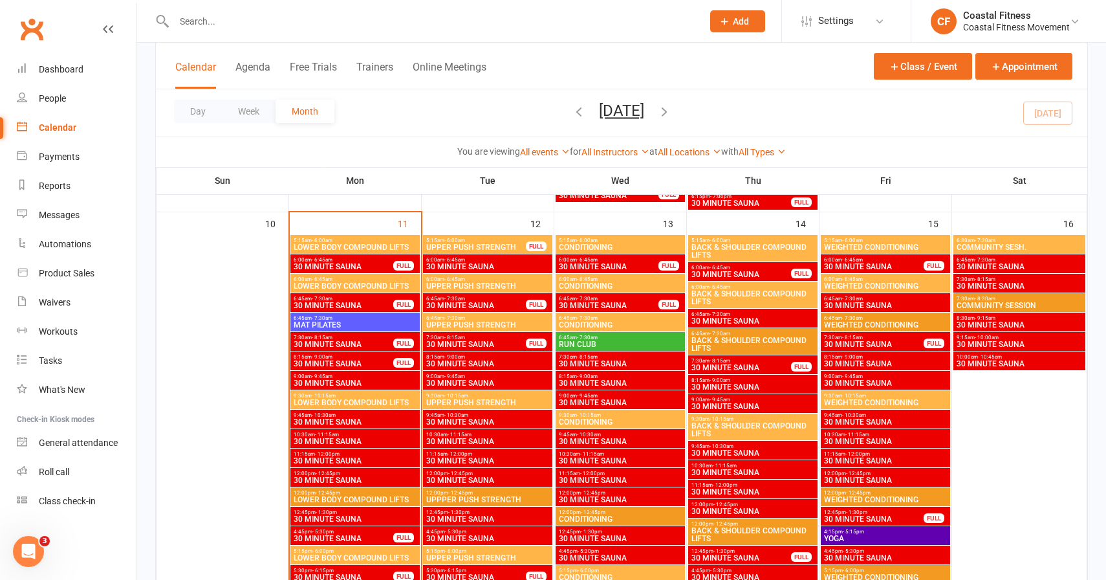
scroll to position [935, 0]
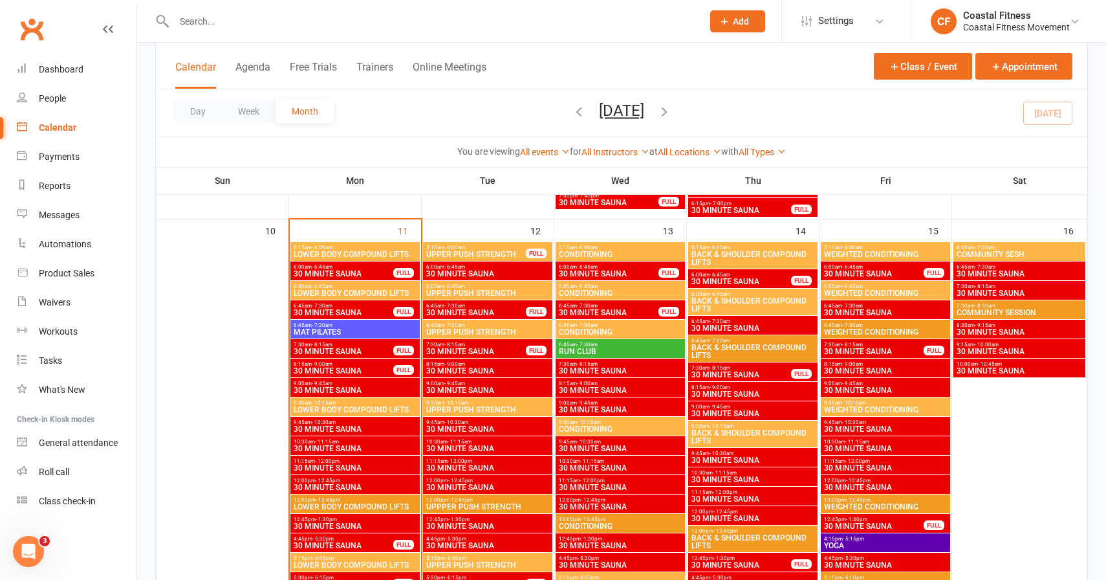
click at [499, 255] on span "UPPER PUSH STRENGTH" at bounding box center [476, 254] width 101 height 8
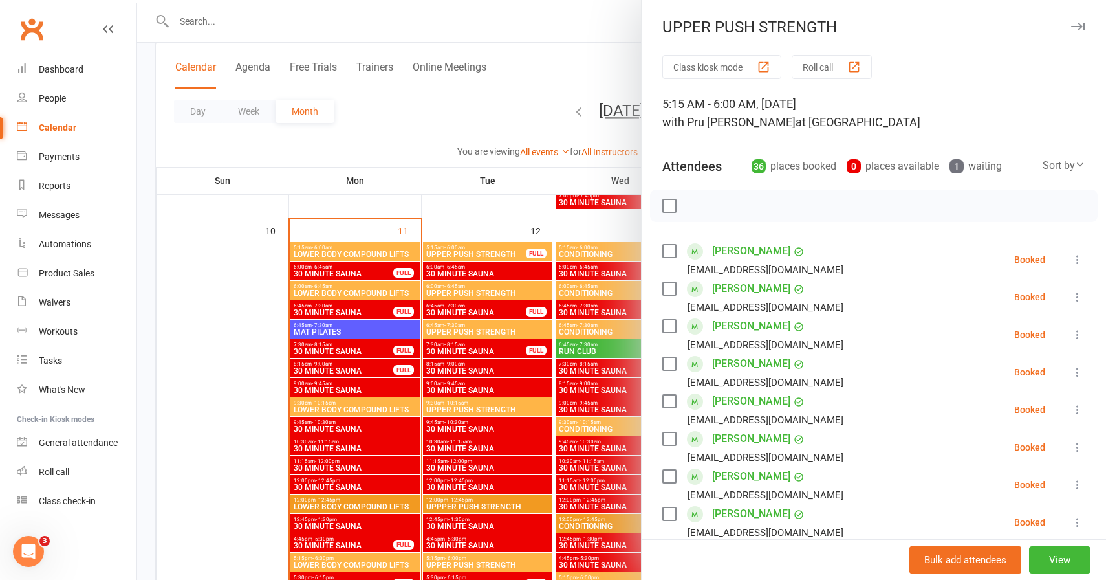
click at [964, 169] on div "1 waiting" at bounding box center [976, 166] width 52 height 18
click at [957, 169] on div "1" at bounding box center [957, 166] width 14 height 14
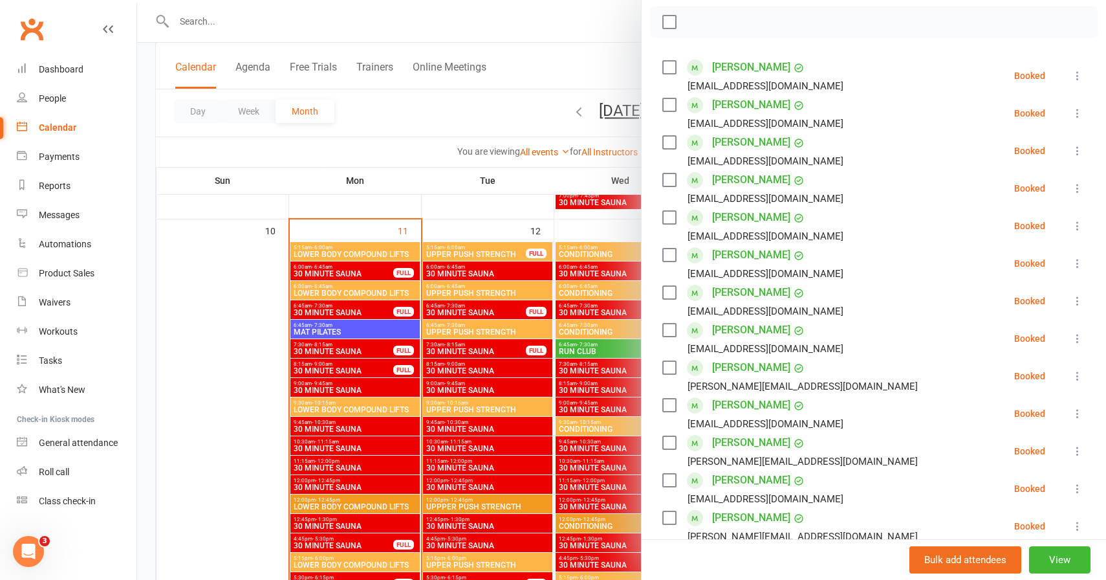
scroll to position [0, 0]
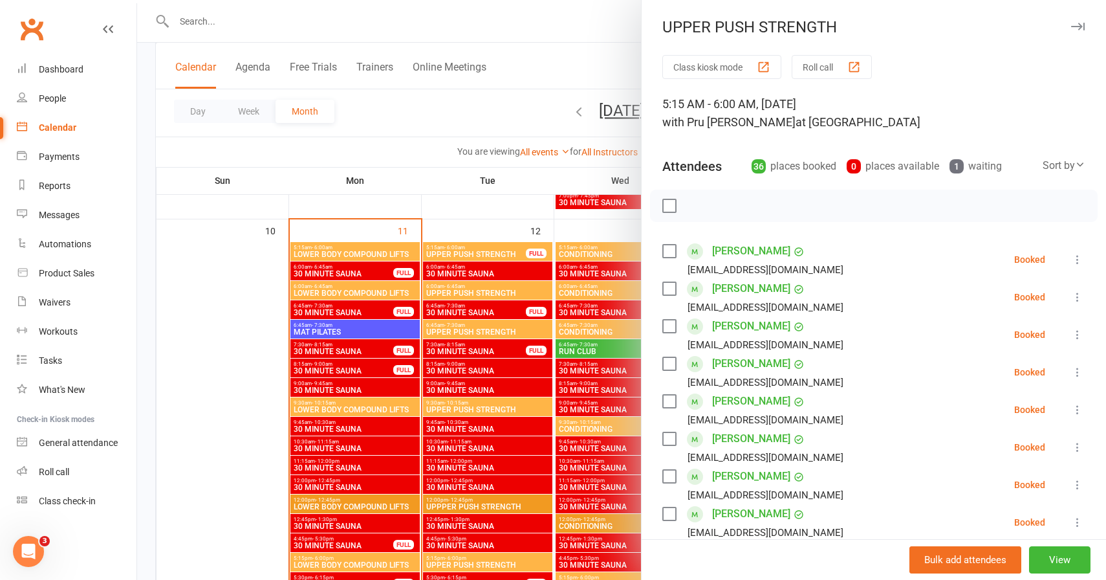
click at [1082, 25] on icon "button" at bounding box center [1078, 27] width 14 height 8
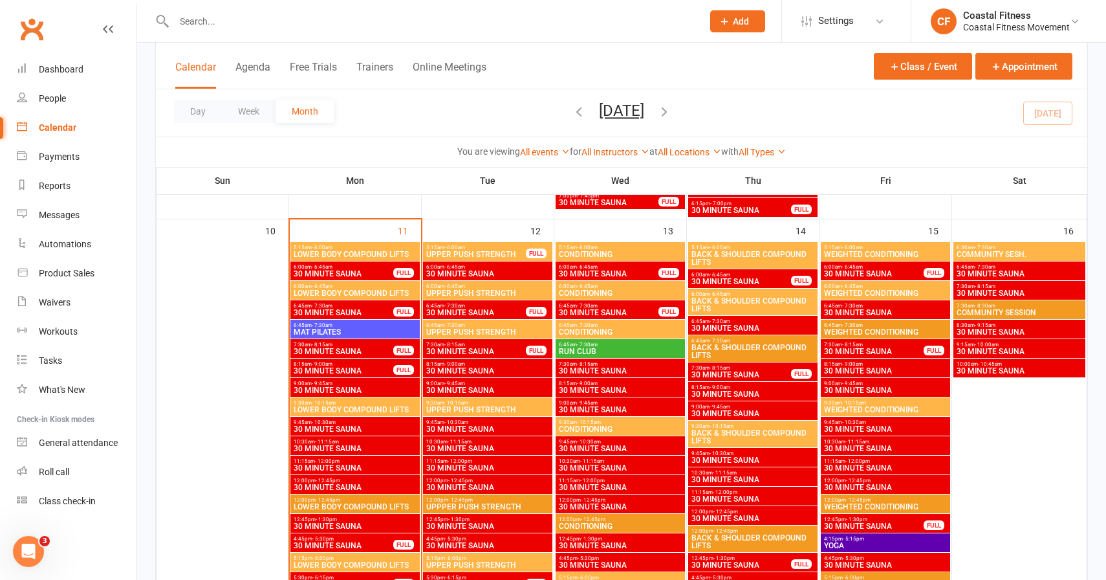
click at [593, 255] on span "CONDITIONING" at bounding box center [620, 254] width 124 height 8
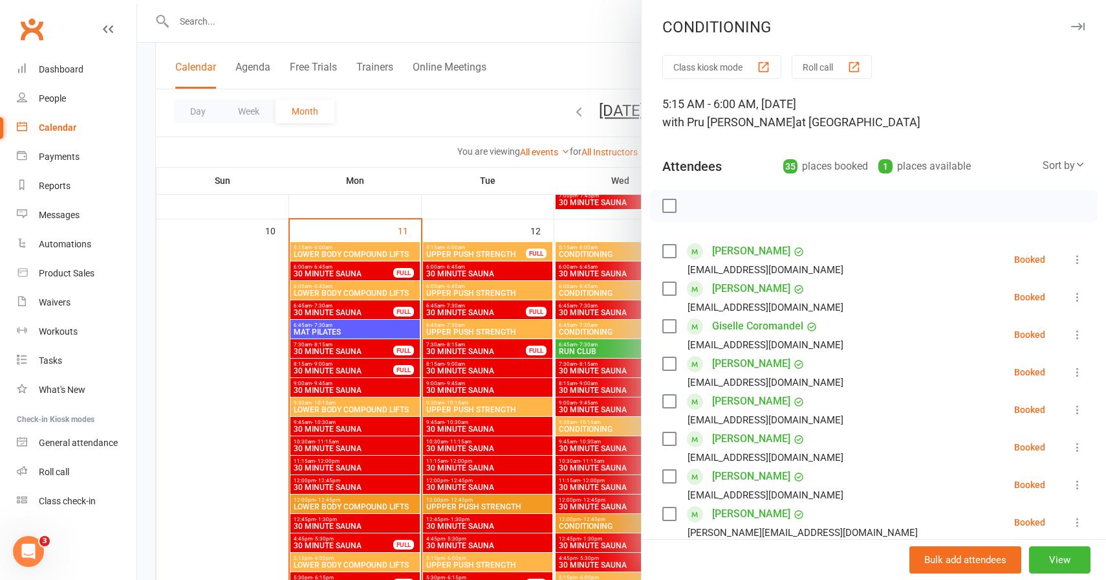
click at [1082, 25] on icon "button" at bounding box center [1078, 27] width 14 height 8
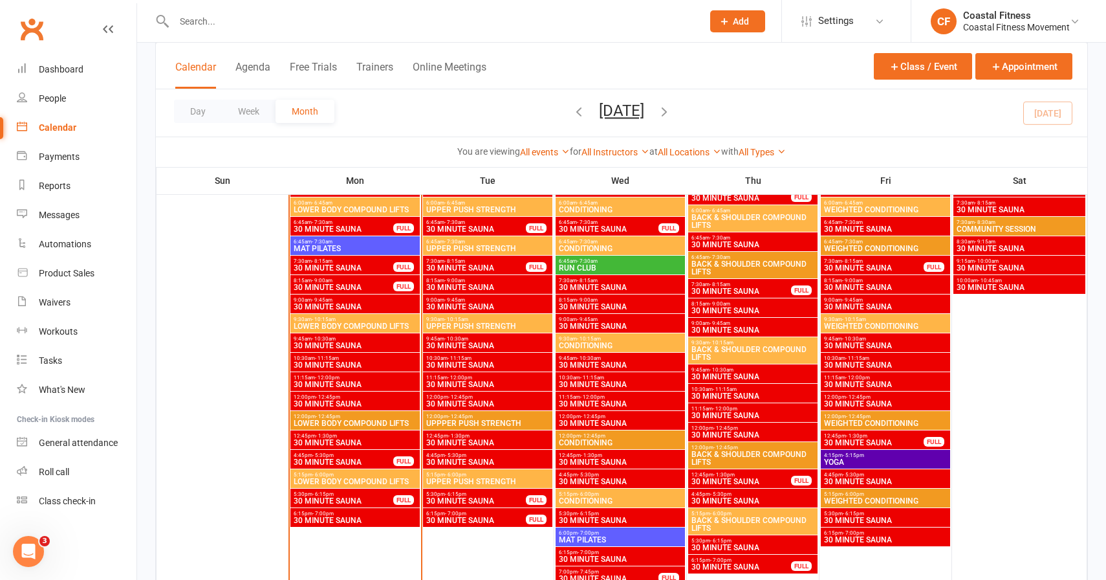
scroll to position [1009, 0]
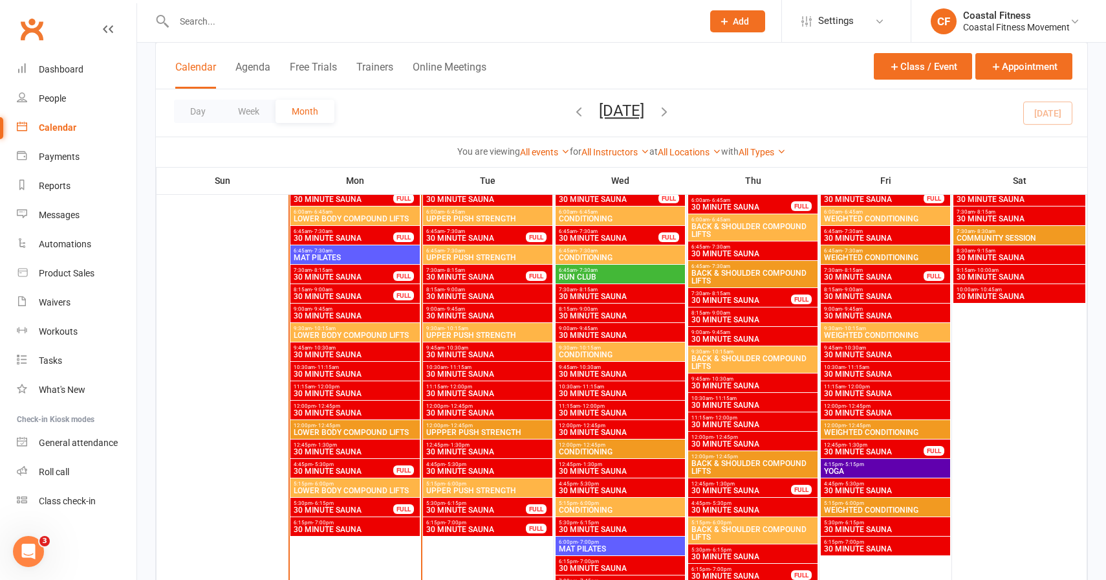
click at [335, 472] on span "30 MINUTE SAUNA" at bounding box center [343, 471] width 101 height 8
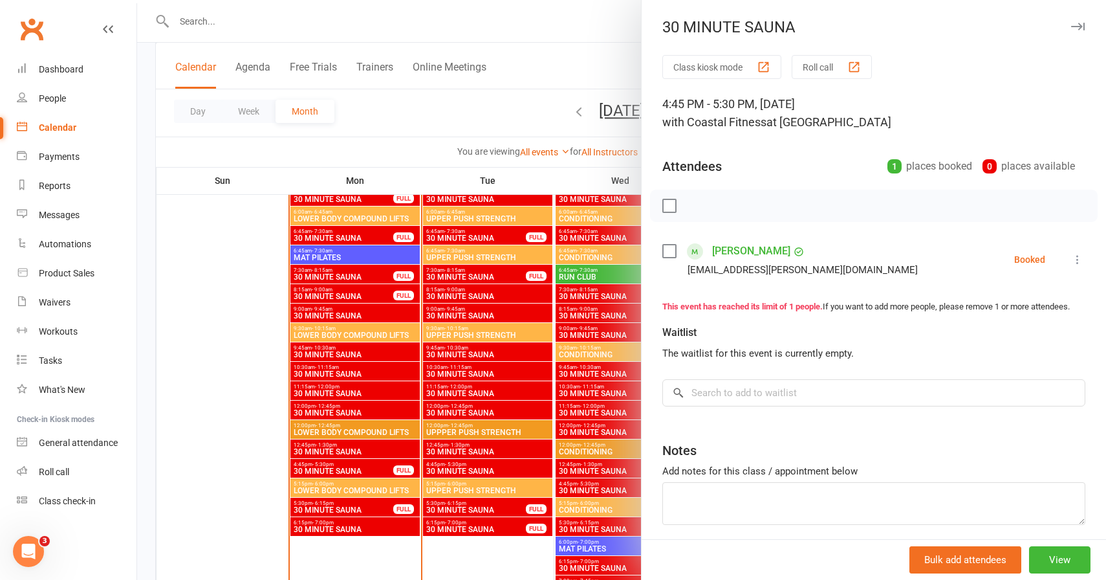
click at [1078, 23] on icon "button" at bounding box center [1078, 27] width 14 height 8
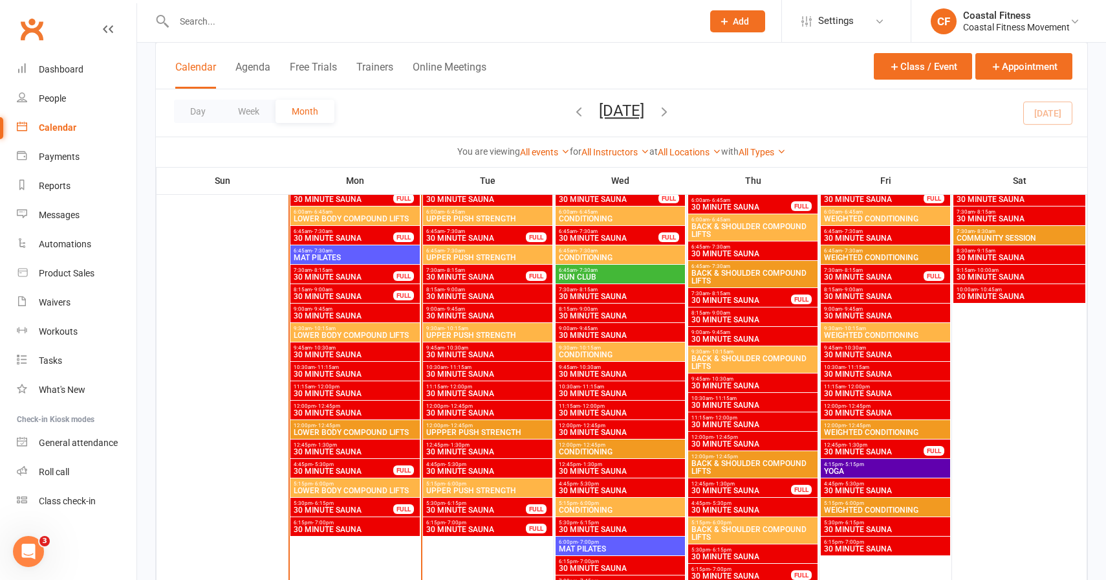
click at [332, 503] on span "5:30pm - 6:15pm" at bounding box center [343, 503] width 101 height 6
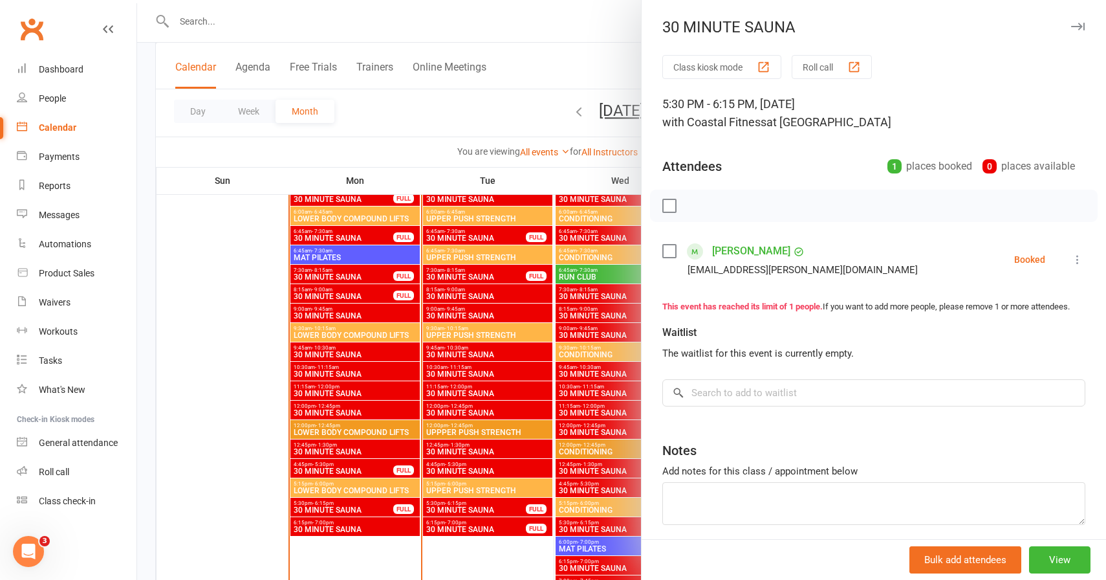
click at [1080, 27] on icon "button" at bounding box center [1078, 27] width 14 height 8
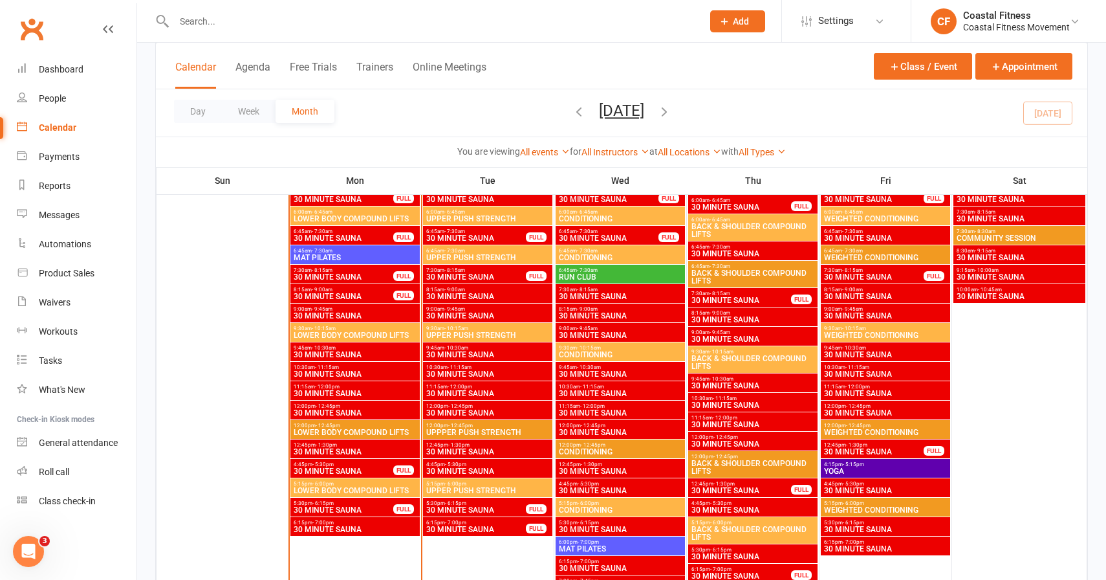
click at [368, 471] on span "30 MINUTE SAUNA" at bounding box center [343, 471] width 101 height 8
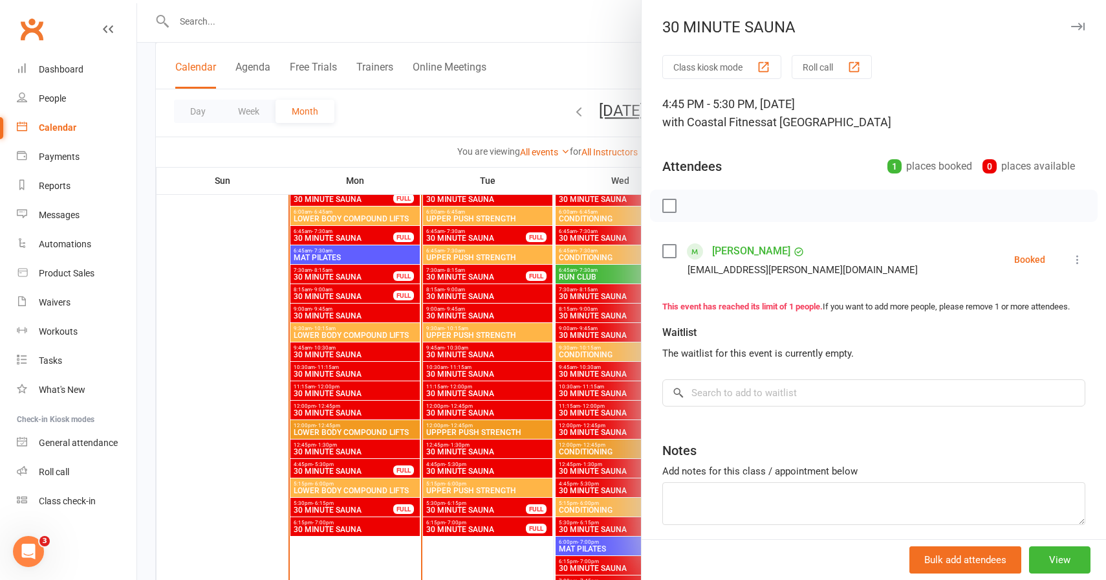
click at [1077, 29] on icon "button" at bounding box center [1078, 27] width 14 height 8
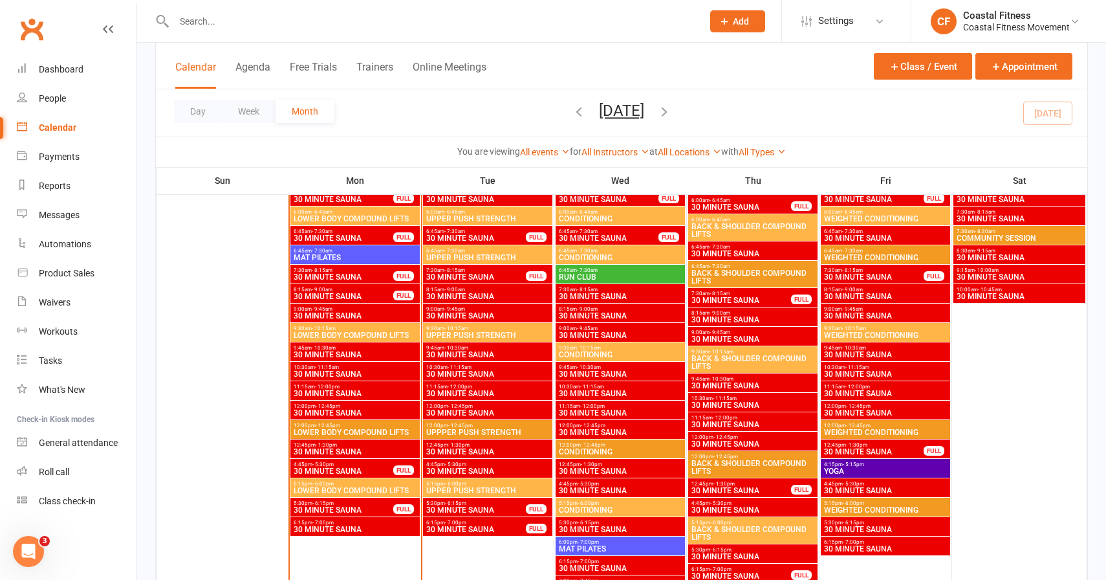
click at [341, 332] on span "LOWER BODY COMPOUND LIFTS" at bounding box center [355, 335] width 124 height 8
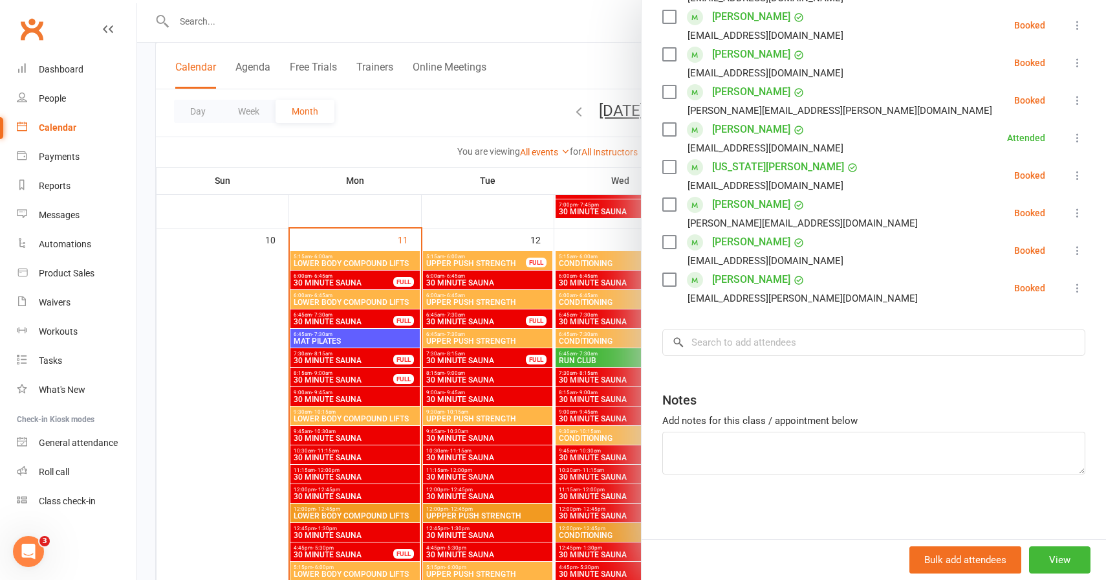
scroll to position [0, 0]
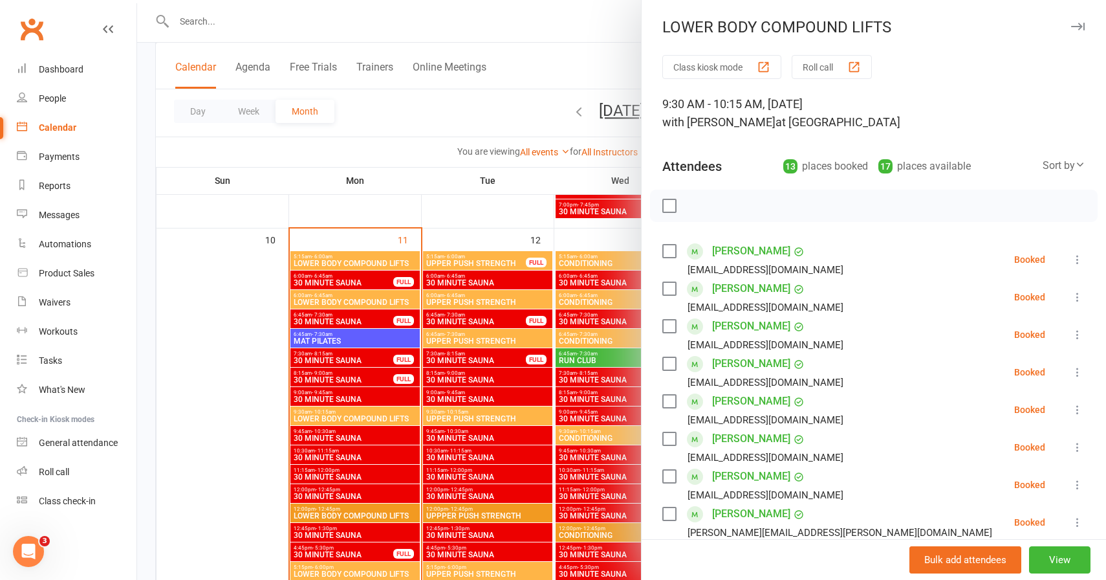
click at [1083, 23] on icon "button" at bounding box center [1078, 27] width 14 height 8
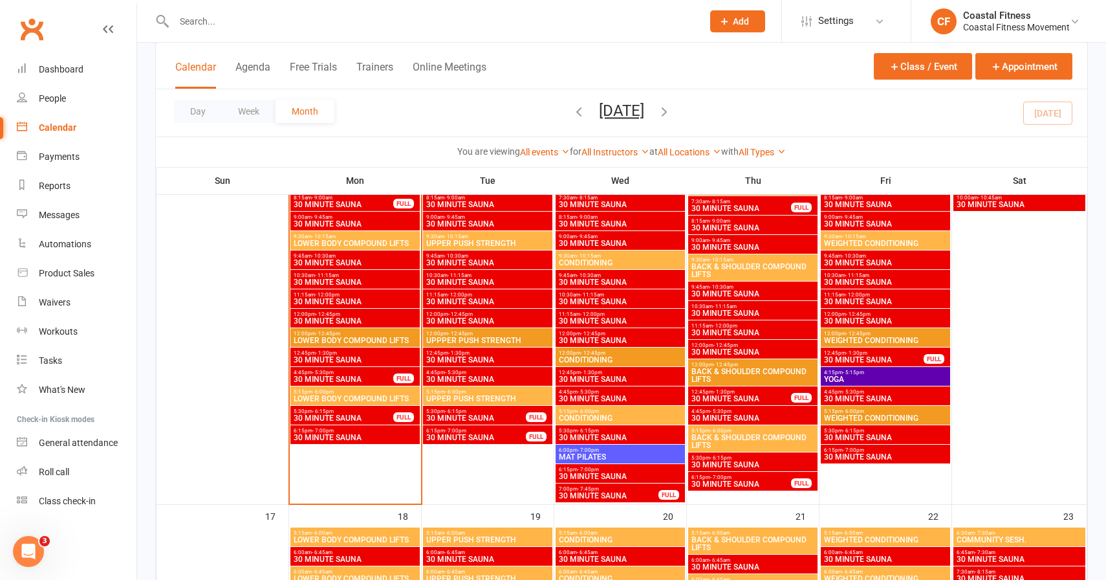
scroll to position [1118, 0]
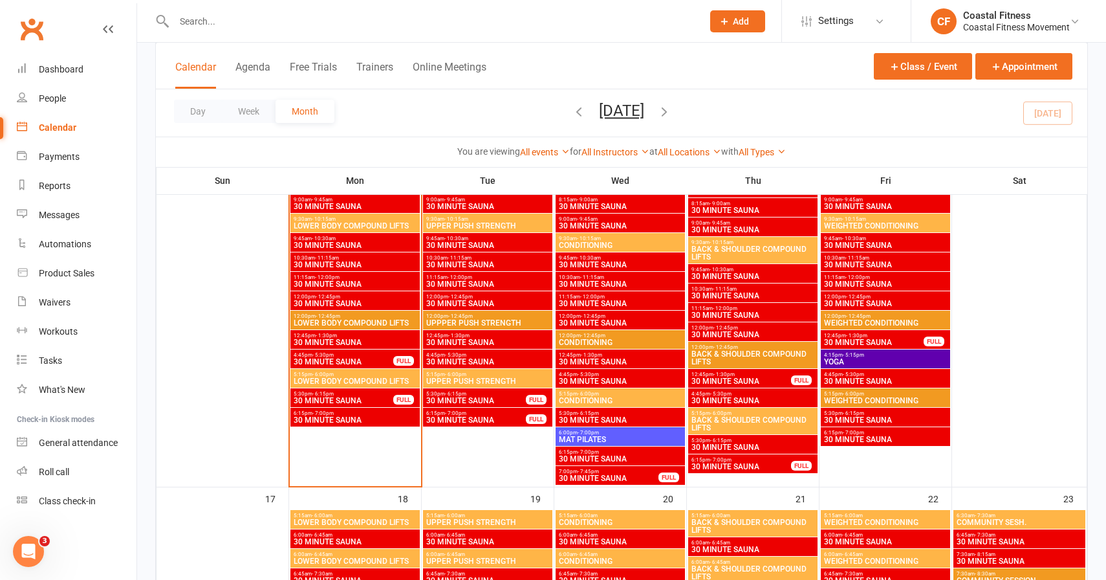
click at [348, 362] on span "30 MINUTE SAUNA" at bounding box center [343, 362] width 101 height 8
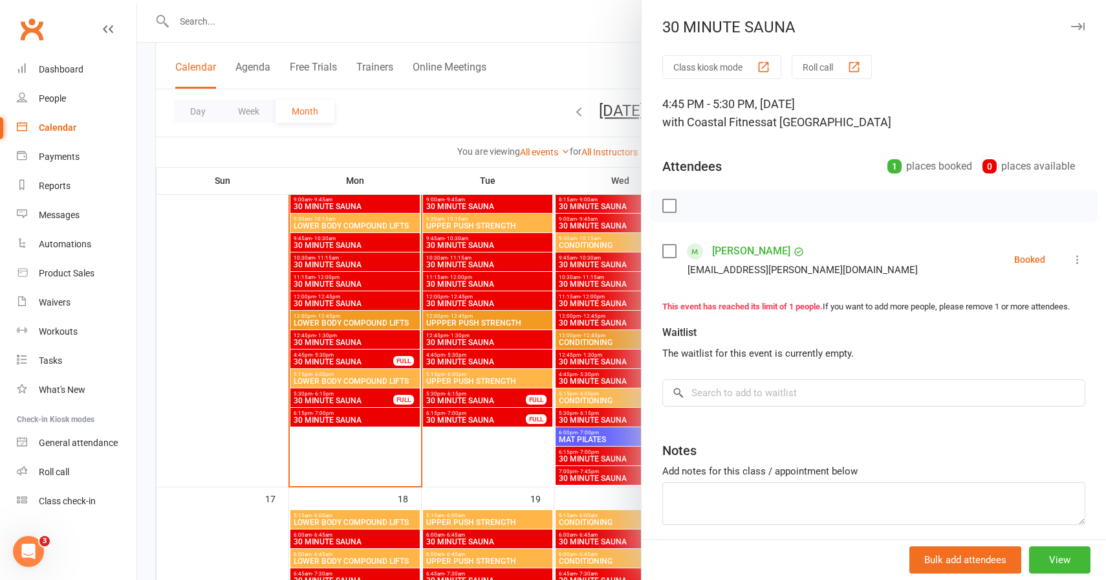
click at [1078, 28] on icon "button" at bounding box center [1078, 27] width 14 height 8
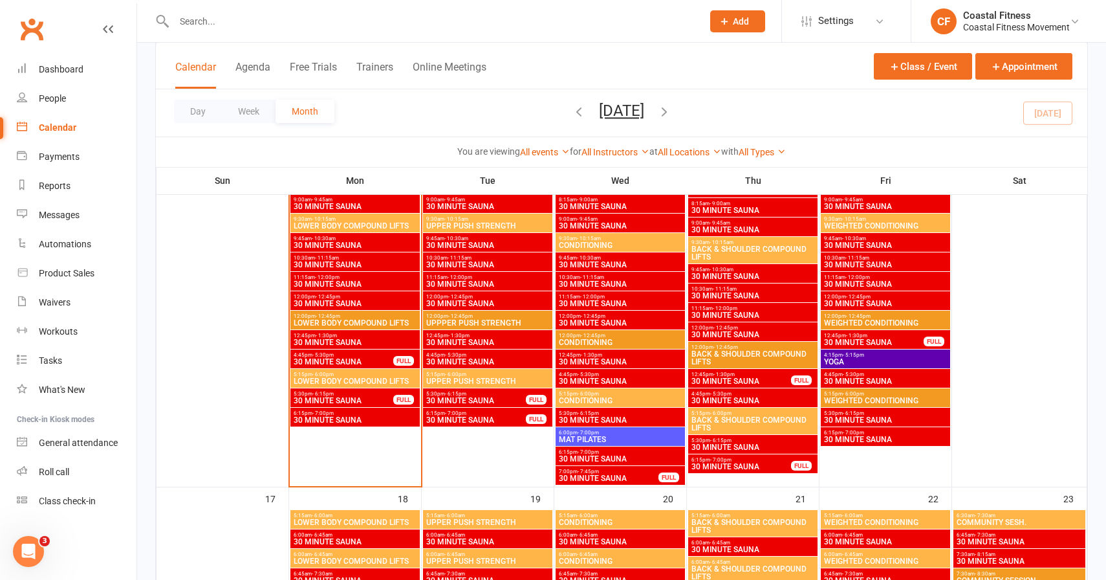
click at [353, 402] on span "30 MINUTE SAUNA" at bounding box center [343, 401] width 101 height 8
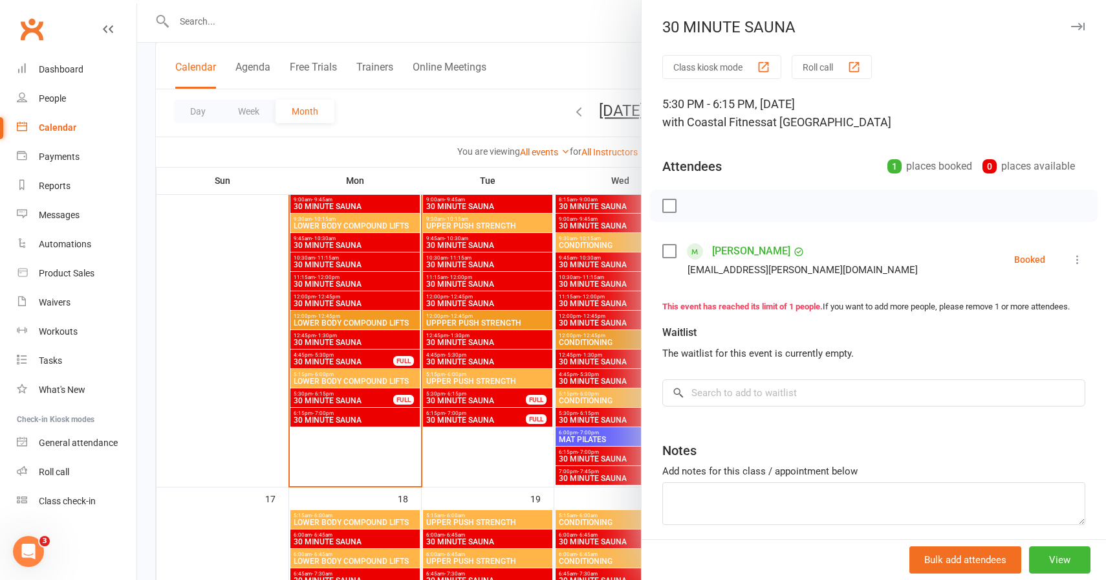
click at [1073, 30] on icon "button" at bounding box center [1078, 27] width 14 height 8
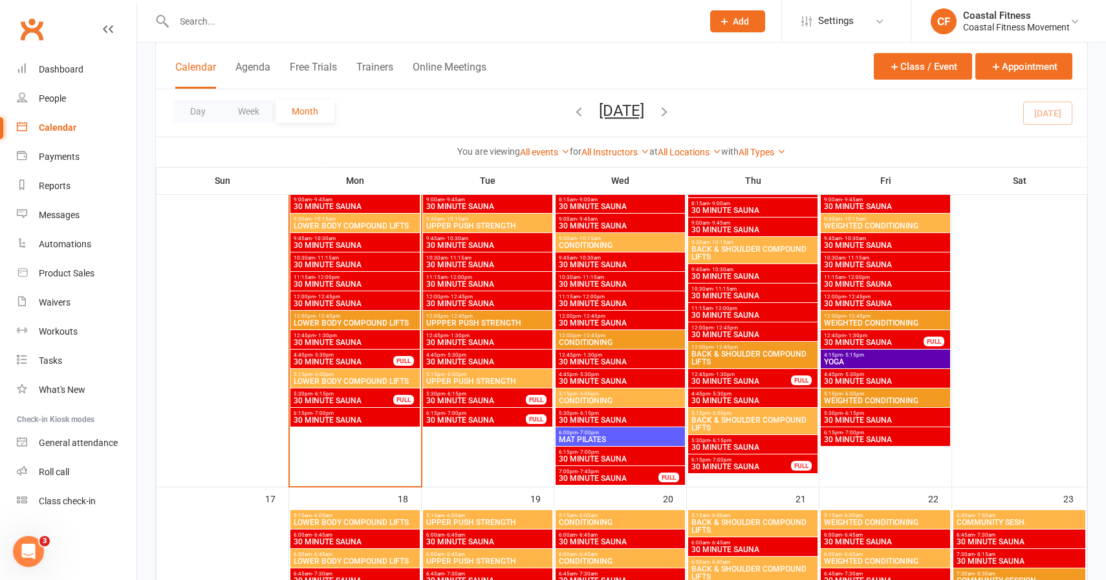
click at [293, 28] on input "text" at bounding box center [431, 21] width 523 height 18
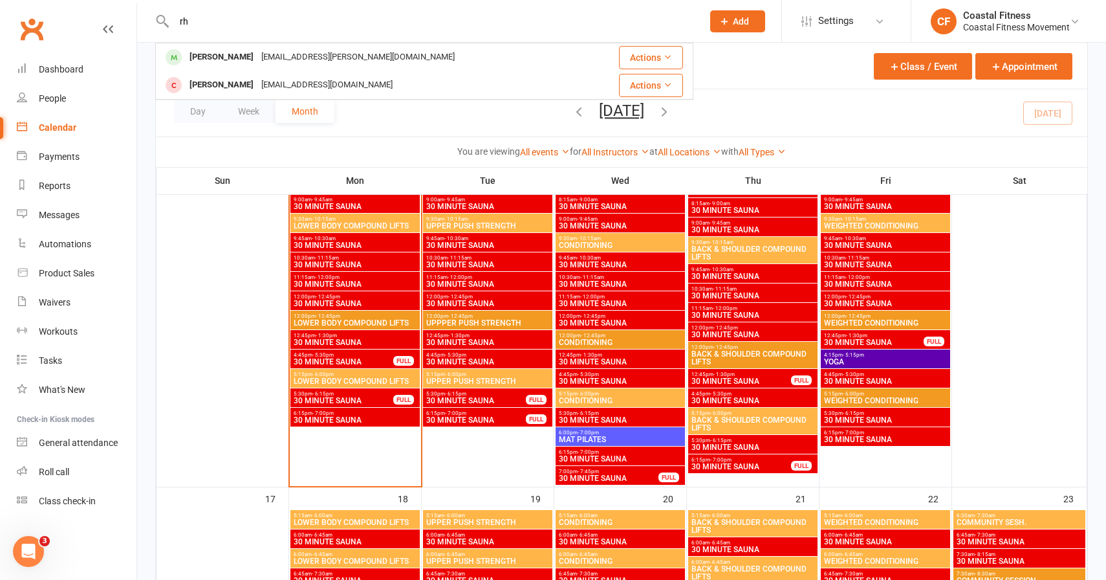
type input "r"
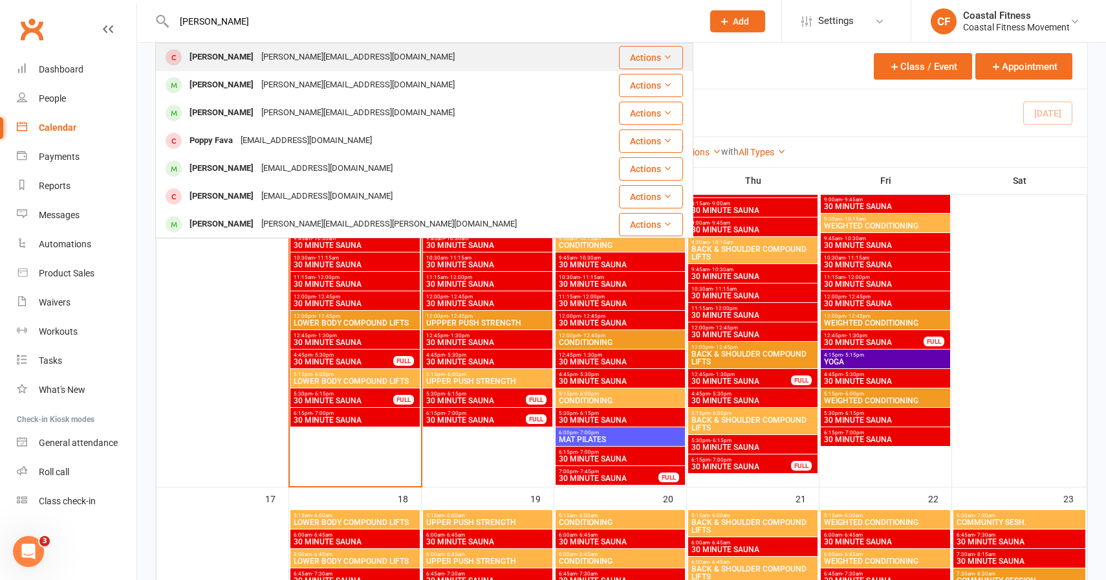
type input "cox"
click at [257, 59] on div "Ryan.cox27@det.nsw.edu.au" at bounding box center [357, 57] width 201 height 19
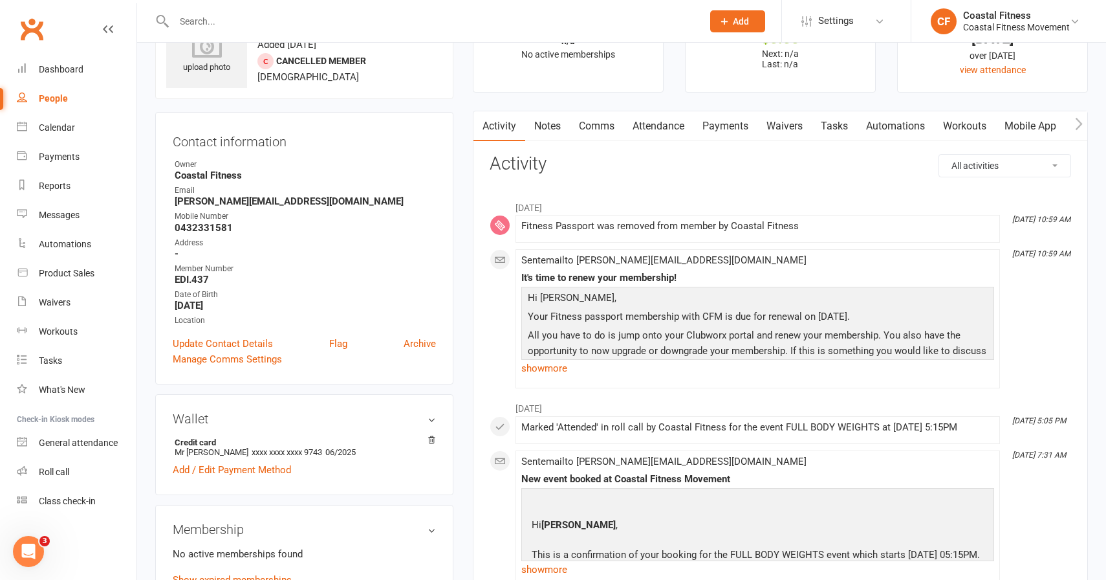
scroll to position [64, 0]
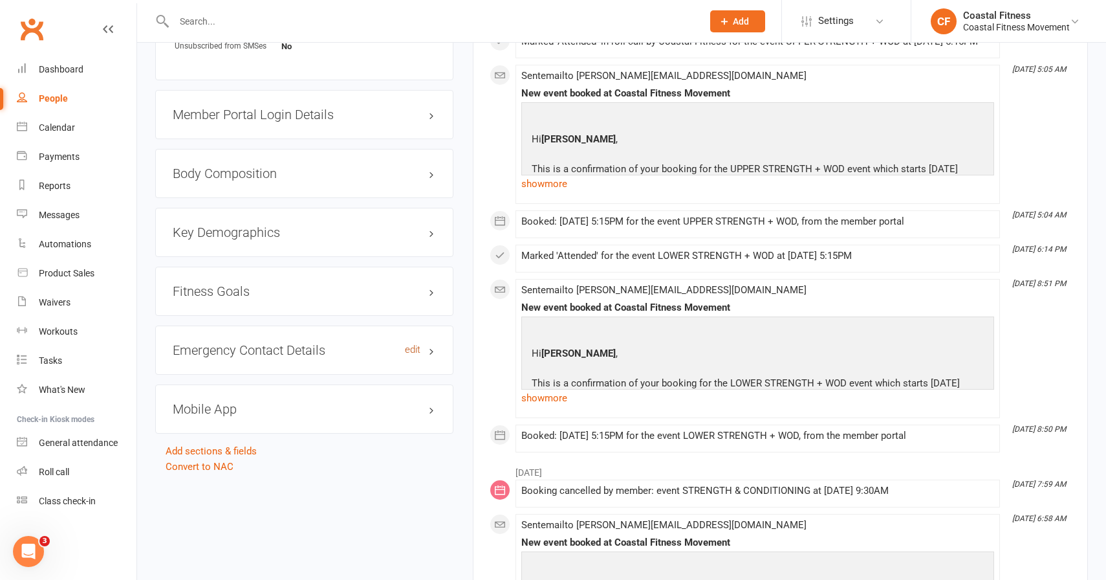
click at [419, 349] on link "edit" at bounding box center [413, 349] width 16 height 11
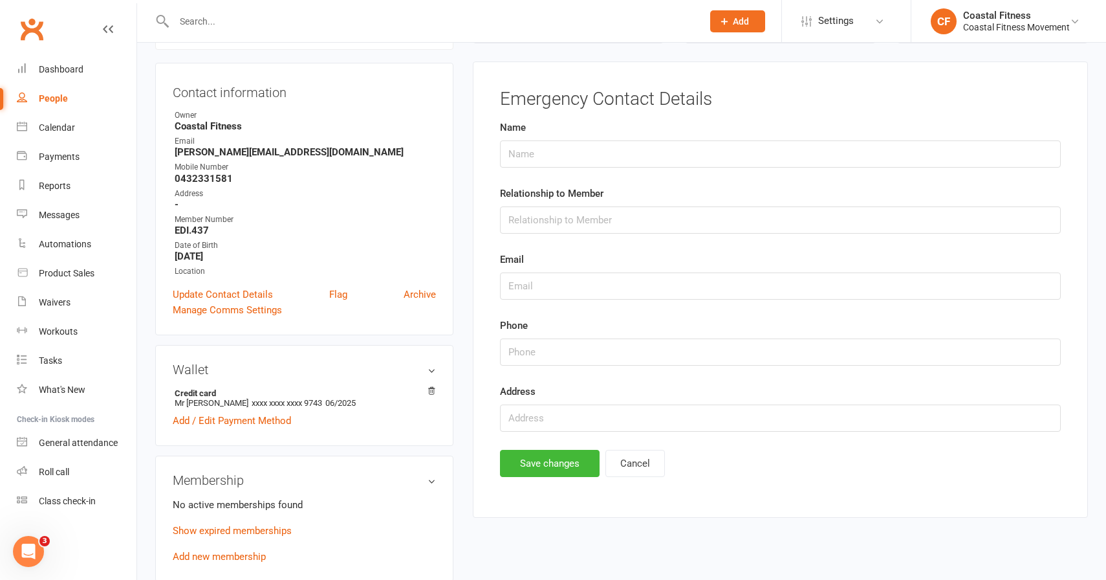
scroll to position [111, 0]
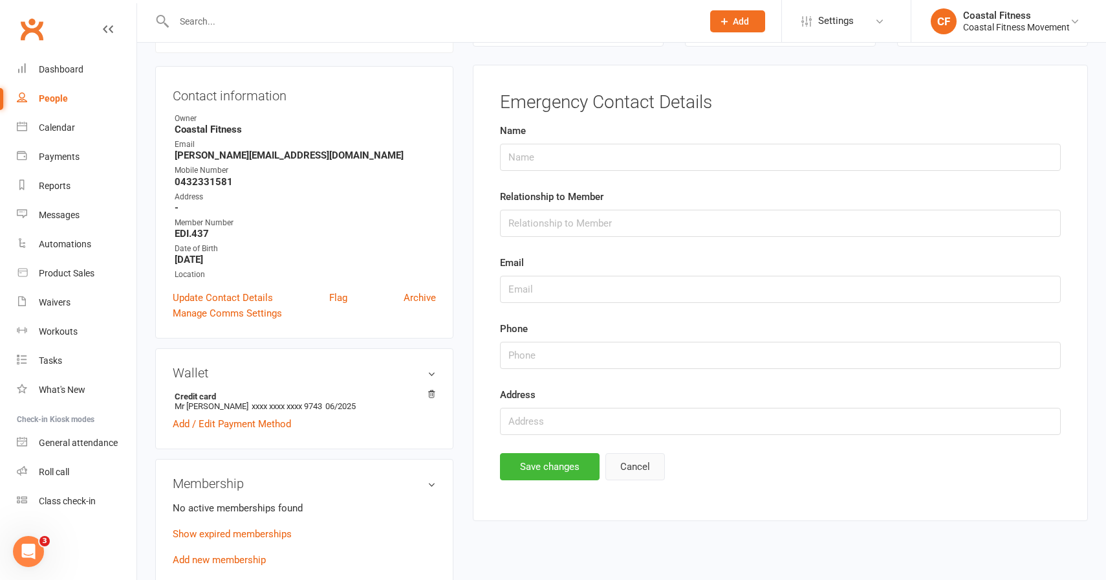
click at [646, 471] on button "Cancel" at bounding box center [635, 466] width 60 height 27
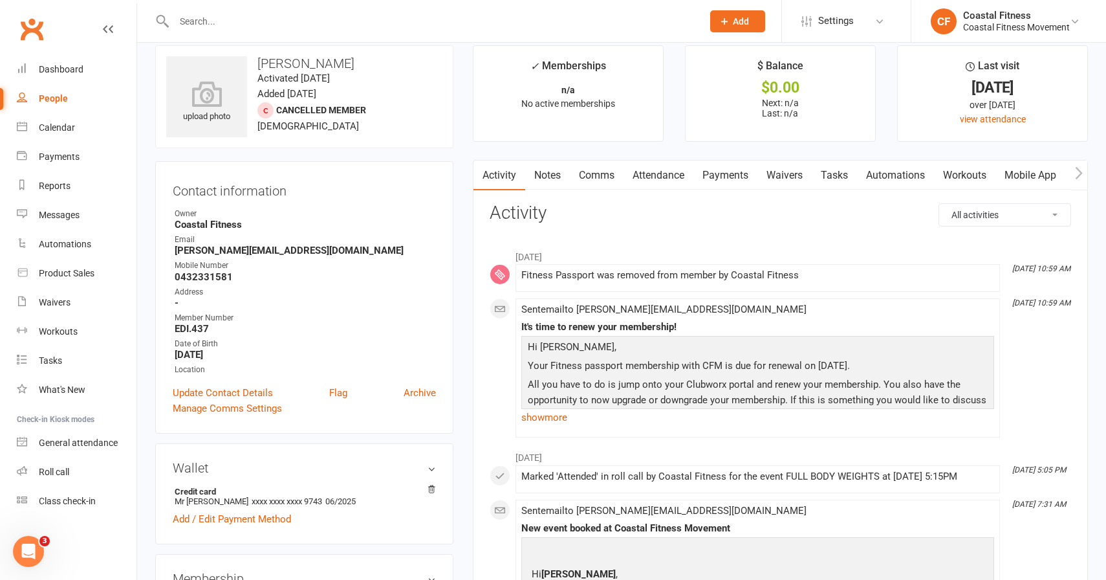
scroll to position [13, 0]
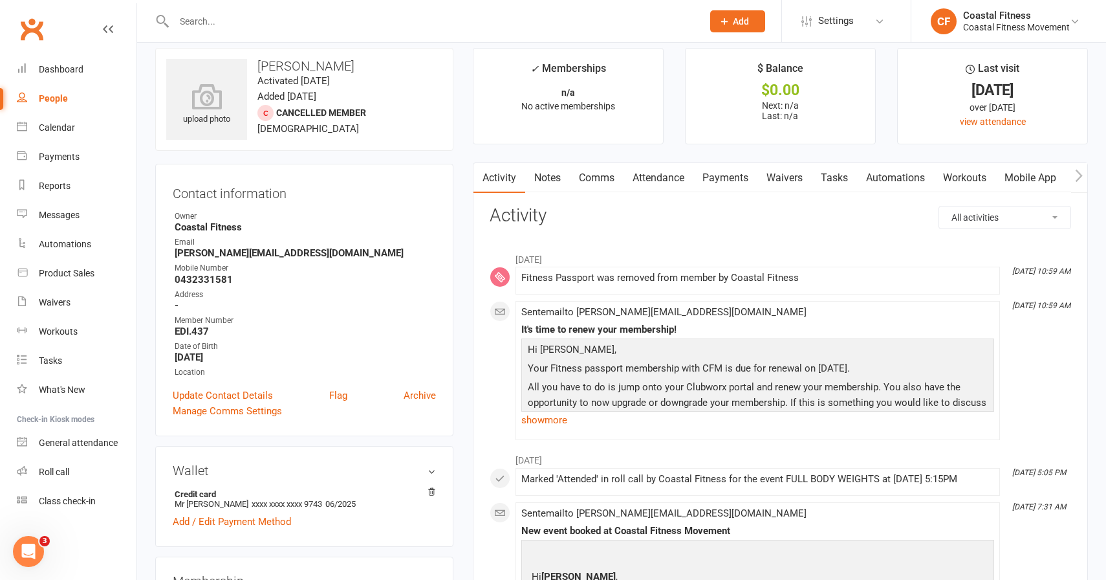
click at [197, 26] on input "text" at bounding box center [431, 21] width 523 height 18
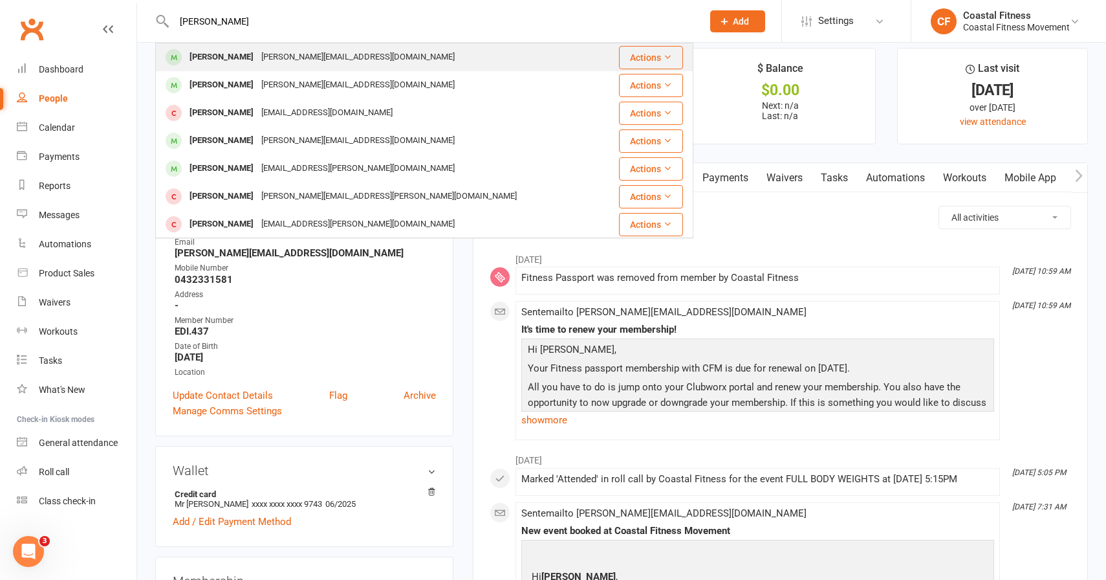
type input "johnn"
click at [195, 50] on div "Johnny Leoleos" at bounding box center [222, 57] width 72 height 19
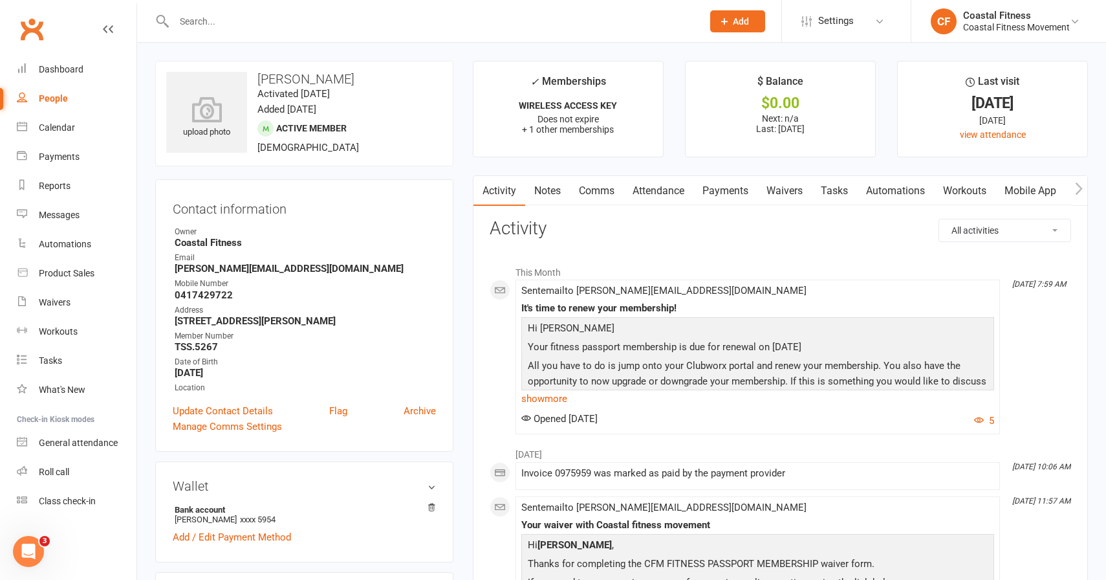
click at [185, 24] on input "text" at bounding box center [431, 21] width 523 height 18
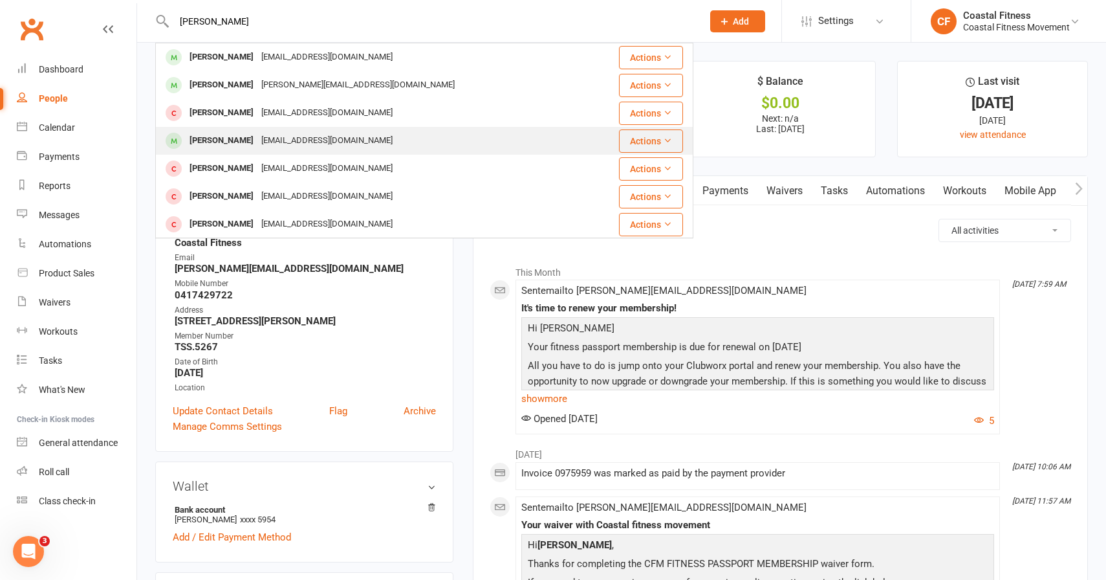
type input "michael"
click at [230, 134] on div "Michael Quinn" at bounding box center [222, 140] width 72 height 19
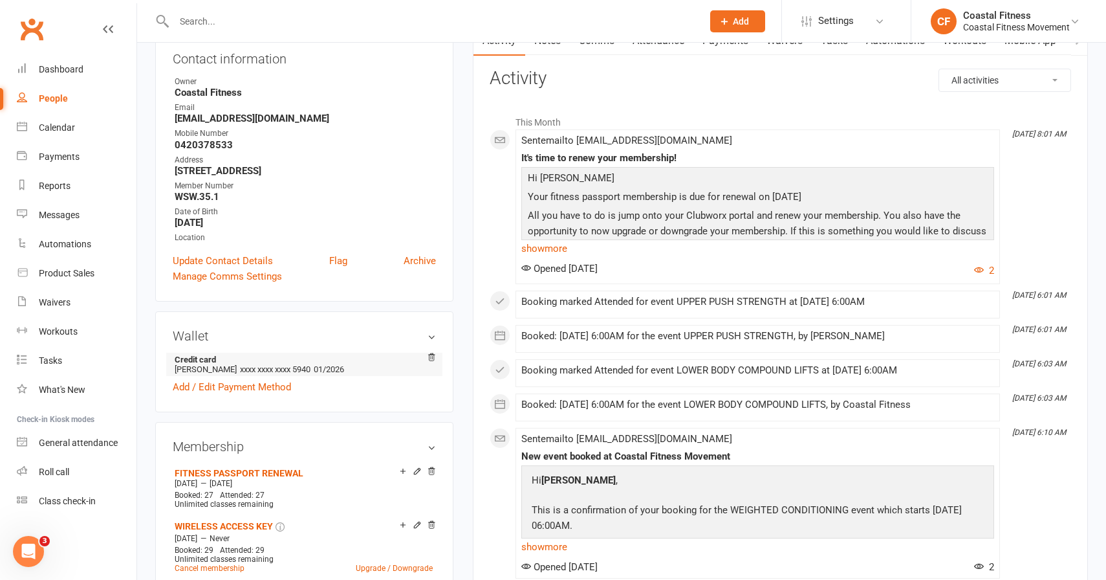
scroll to position [155, 0]
